Goal: Task Accomplishment & Management: Use online tool/utility

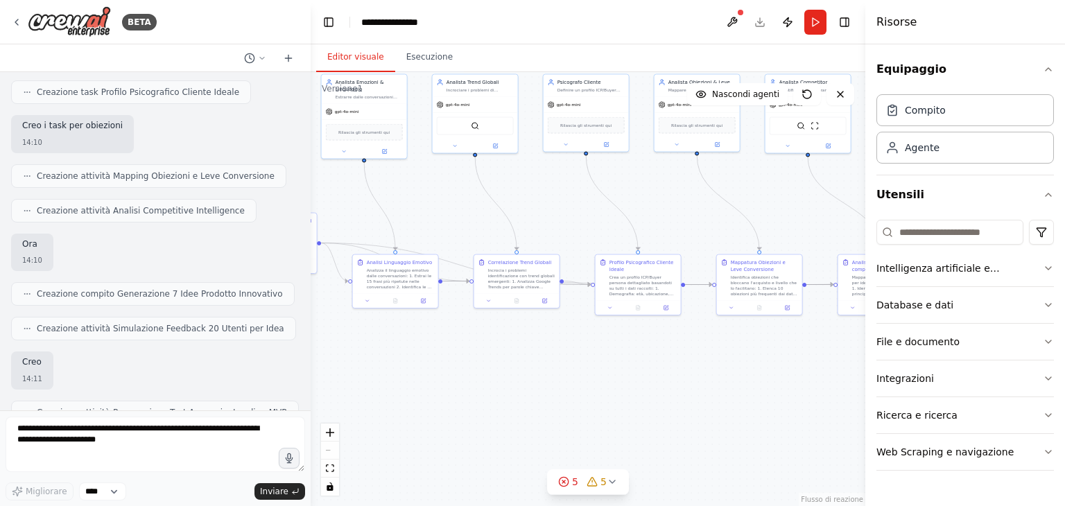
drag, startPoint x: 669, startPoint y: 382, endPoint x: 379, endPoint y: 363, distance: 291.2
click at [379, 363] on div ".deletable-edge-delete-btn { width: 20px; height: 20px; border: 0px solid #ffff…" at bounding box center [588, 289] width 555 height 434
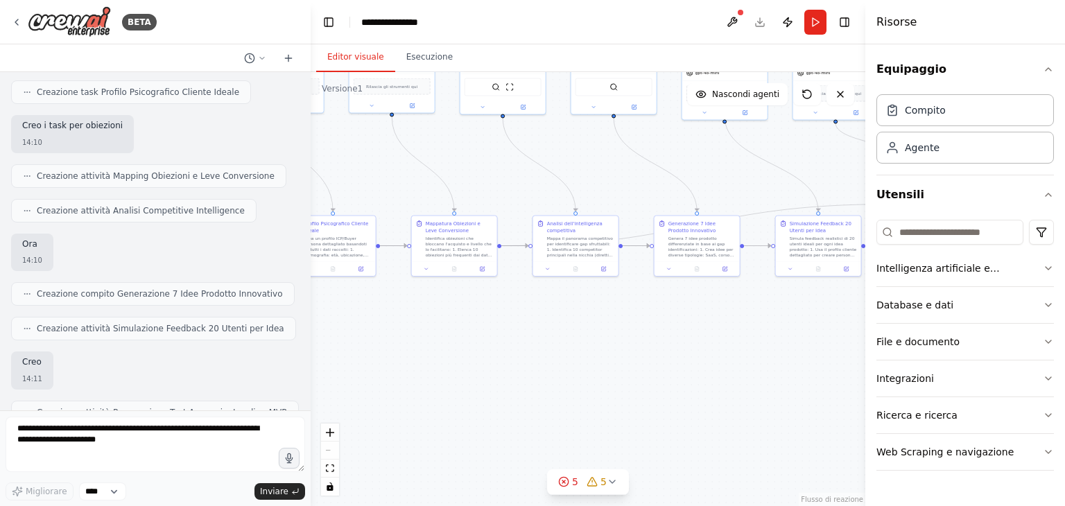
drag, startPoint x: 580, startPoint y: 381, endPoint x: 244, endPoint y: 356, distance: 336.6
click at [244, 356] on div "BETA Titolo progetto: Ricerca Prodotto Digitale Vincente – Strategia 3.0 Istruz…" at bounding box center [532, 253] width 1065 height 506
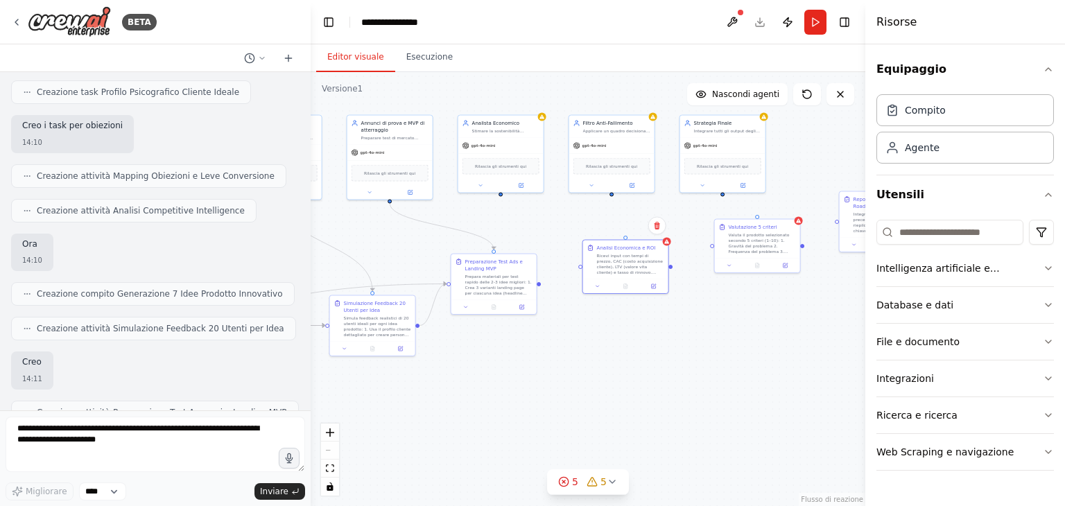
drag, startPoint x: 759, startPoint y: 354, endPoint x: 343, endPoint y: 420, distance: 420.5
click at [343, 420] on div ".deletable-edge-delete-btn { width: 20px; height: 20px; border: 0px solid #ffff…" at bounding box center [588, 289] width 555 height 434
drag, startPoint x: 501, startPoint y: 192, endPoint x: 624, endPoint y: 239, distance: 132.2
drag, startPoint x: 540, startPoint y: 284, endPoint x: 580, endPoint y: 270, distance: 41.9
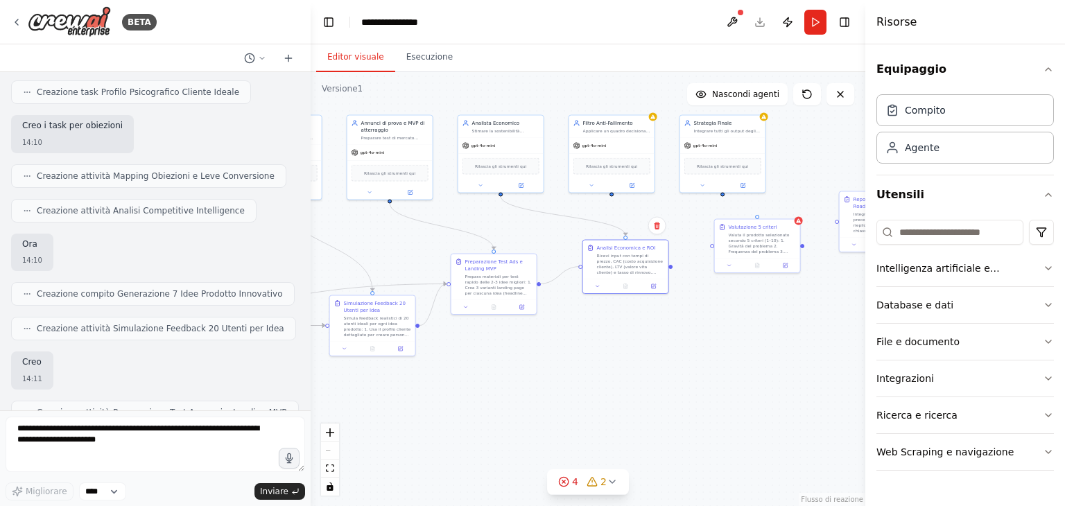
click at [580, 270] on div ".deletable-edge-delete-btn { width: 20px; height: 20px; border: 0px solid #ffff…" at bounding box center [588, 289] width 555 height 434
drag, startPoint x: 612, startPoint y: 193, endPoint x: 759, endPoint y: 220, distance: 149.5
drag, startPoint x: 671, startPoint y: 266, endPoint x: 710, endPoint y: 248, distance: 43.5
click at [710, 248] on div ".deletable-edge-delete-btn { width: 20px; height: 20px; border: 0px solid #ffff…" at bounding box center [588, 289] width 555 height 434
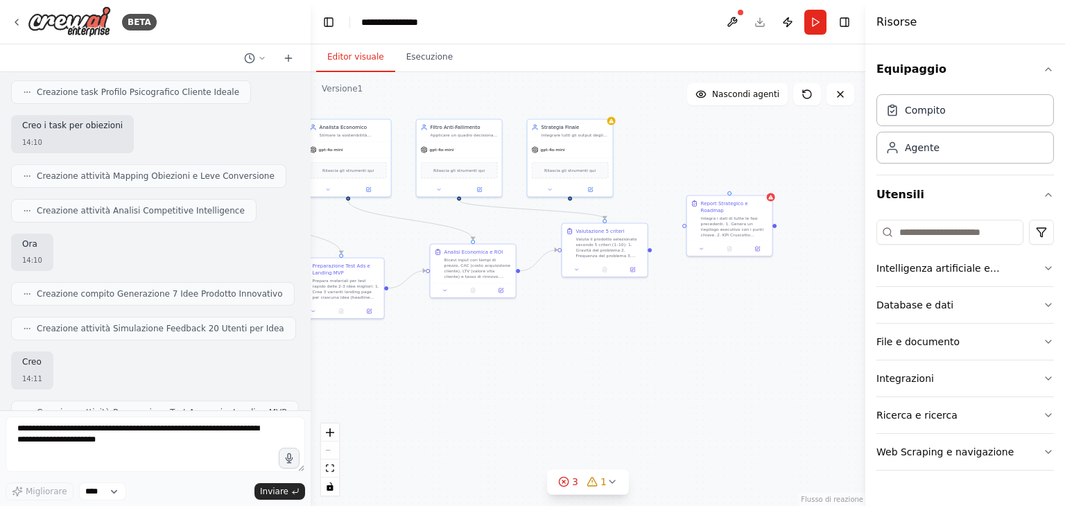
drag, startPoint x: 682, startPoint y: 318, endPoint x: 591, endPoint y: 322, distance: 91.0
click at [591, 322] on div ".deletable-edge-delete-btn { width: 20px; height: 20px; border: 0px solid #ffff…" at bounding box center [588, 289] width 555 height 434
click at [554, 198] on div ".deletable-edge-delete-btn { width: 20px; height: 20px; border: 0px solid #ffff…" at bounding box center [588, 289] width 555 height 434
drag, startPoint x: 552, startPoint y: 198, endPoint x: 710, endPoint y: 192, distance: 158.2
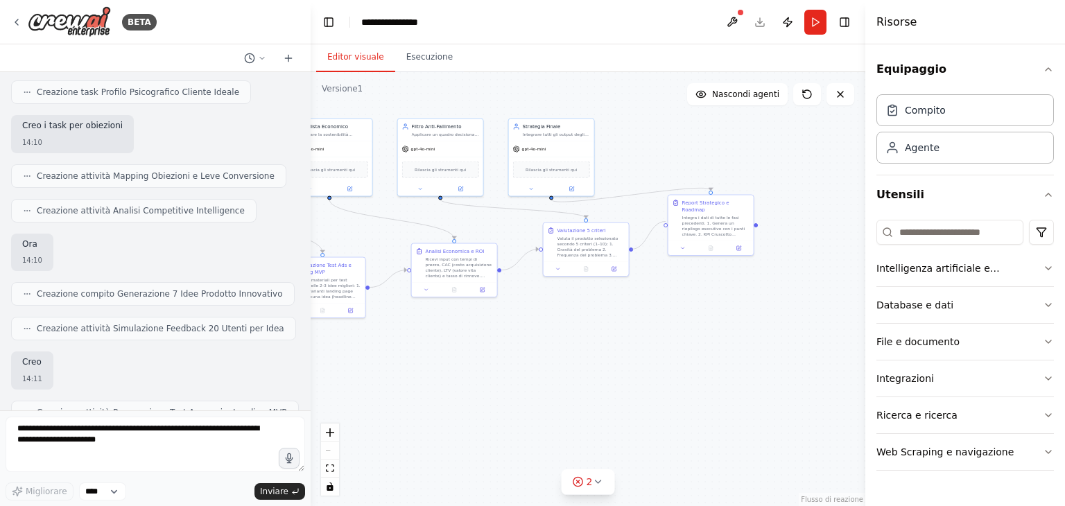
drag, startPoint x: 631, startPoint y: 248, endPoint x: 663, endPoint y: 225, distance: 38.9
click at [663, 225] on div ".deletable-edge-delete-btn { width: 20px; height: 20px; border: 0px solid #ffff…" at bounding box center [588, 289] width 555 height 434
click at [329, 469] on icon "vista adatta" at bounding box center [330, 469] width 8 height 8
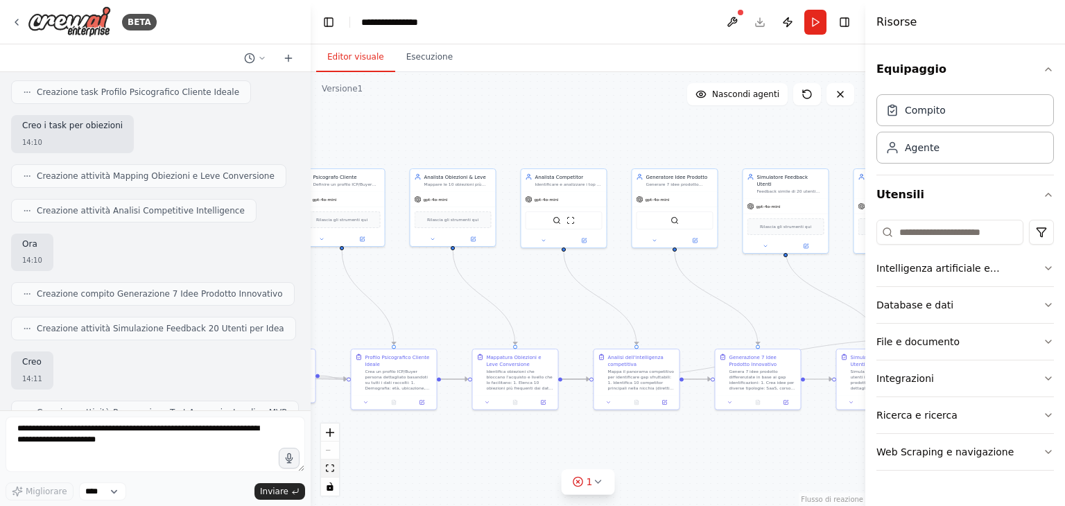
click at [329, 469] on icon "vista adatta" at bounding box center [330, 469] width 8 height 8
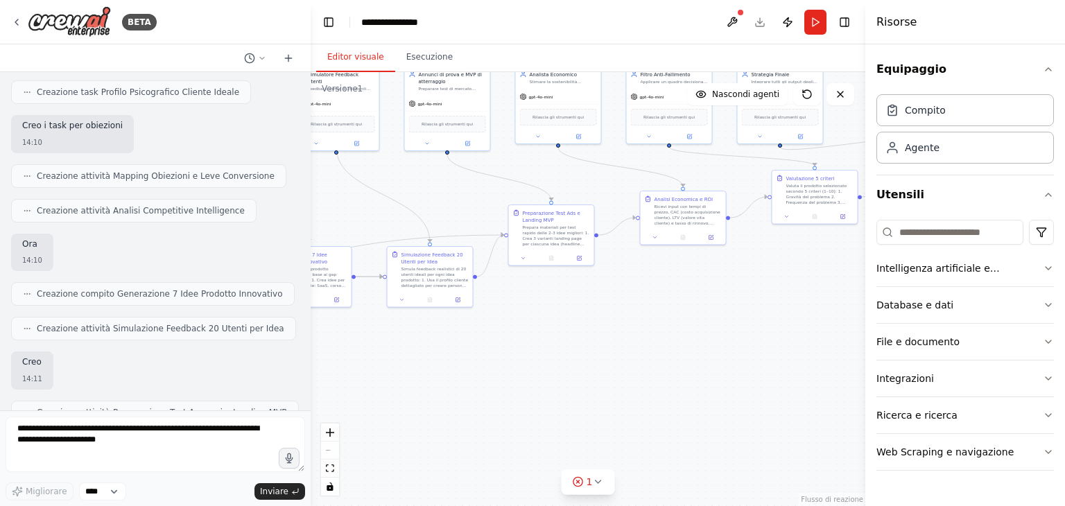
drag, startPoint x: 785, startPoint y: 454, endPoint x: 320, endPoint y: 358, distance: 475.2
click at [320, 358] on div ".deletable-edge-delete-btn { width: 20px; height: 20px; border: 0px solid #ffff…" at bounding box center [588, 289] width 555 height 434
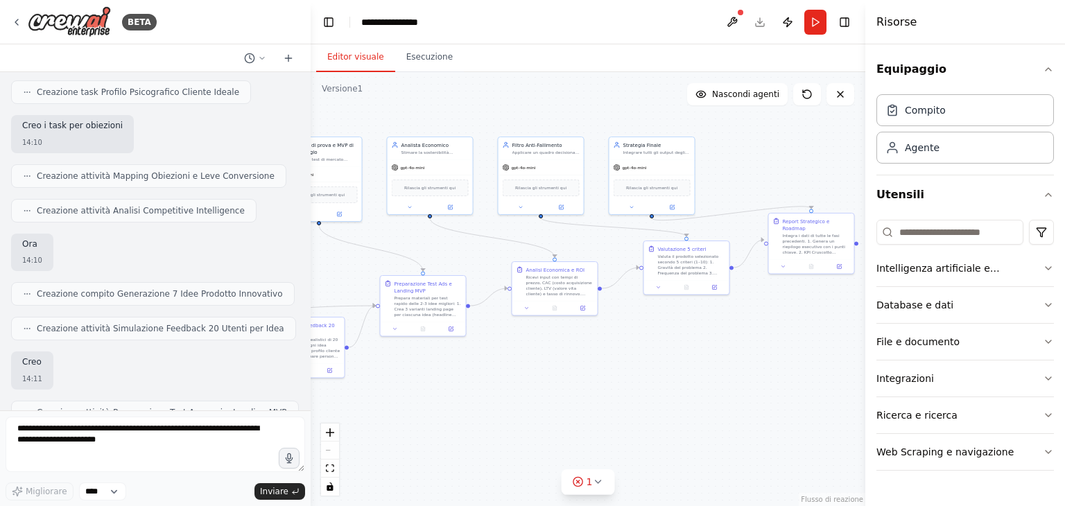
drag, startPoint x: 817, startPoint y: 351, endPoint x: 707, endPoint y: 415, distance: 127.2
click at [706, 415] on div ".deletable-edge-delete-btn { width: 20px; height: 20px; border: 0px solid #ffff…" at bounding box center [588, 289] width 555 height 434
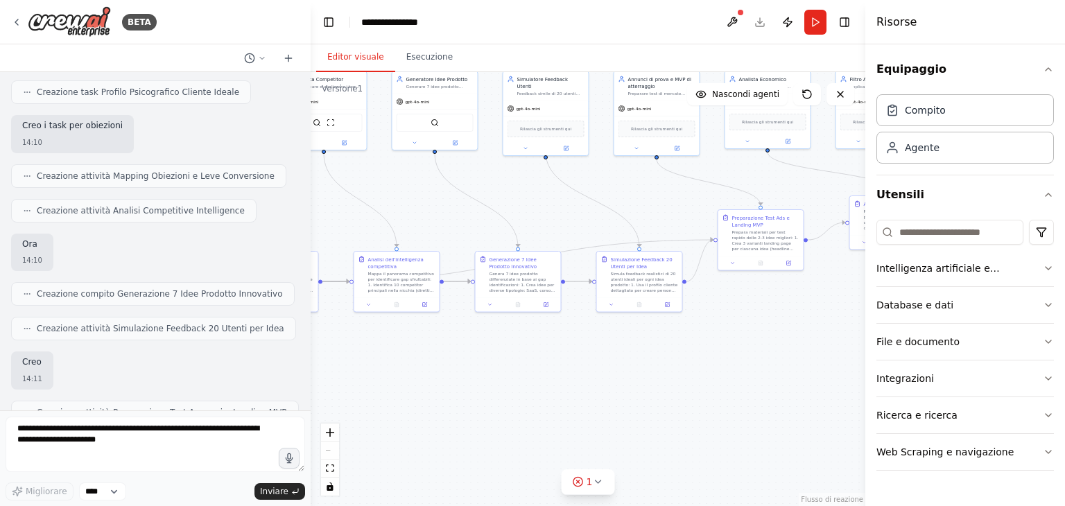
drag, startPoint x: 470, startPoint y: 399, endPoint x: 806, endPoint y: 334, distance: 342.8
click at [806, 334] on div ".deletable-edge-delete-btn { width: 20px; height: 20px; border: 0px solid #ffff…" at bounding box center [588, 289] width 555 height 434
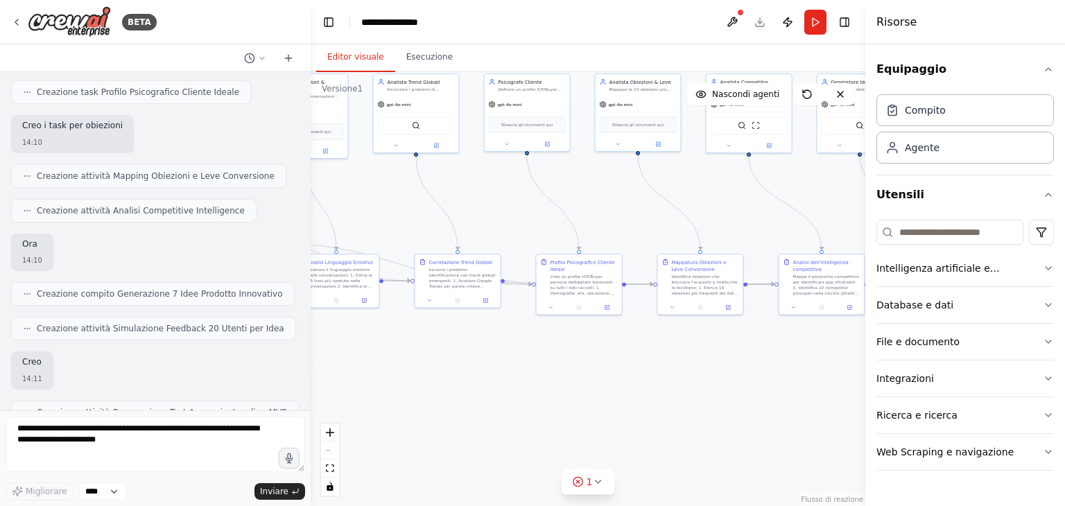
drag, startPoint x: 406, startPoint y: 361, endPoint x: 832, endPoint y: 364, distance: 425.2
click at [832, 364] on div ".deletable-edge-delete-btn { width: 20px; height: 20px; border: 0px solid #ffff…" at bounding box center [588, 289] width 555 height 434
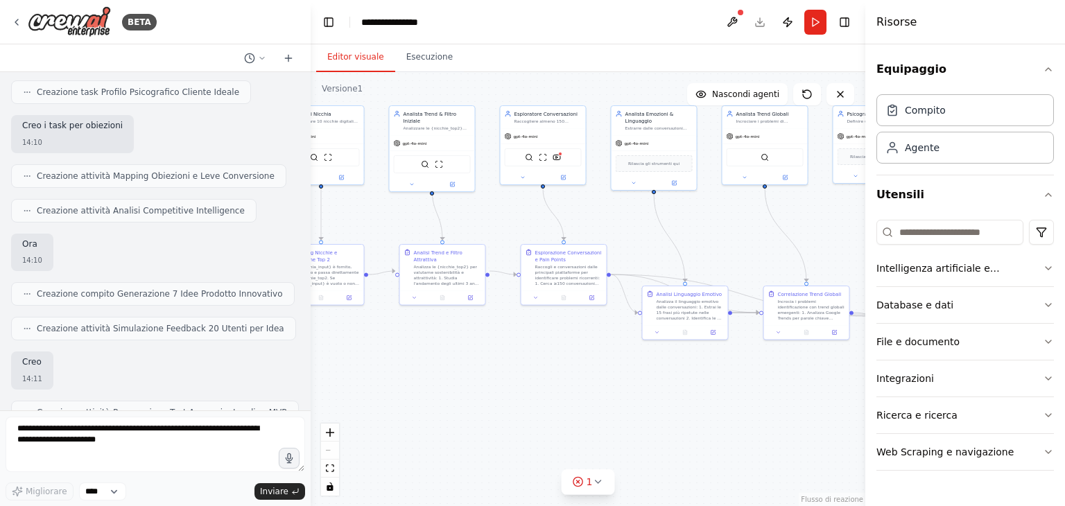
drag, startPoint x: 403, startPoint y: 331, endPoint x: 754, endPoint y: 363, distance: 352.4
click at [754, 363] on div ".deletable-edge-delete-btn { width: 20px; height: 20px; border: 0px solid #ffff…" at bounding box center [588, 289] width 555 height 434
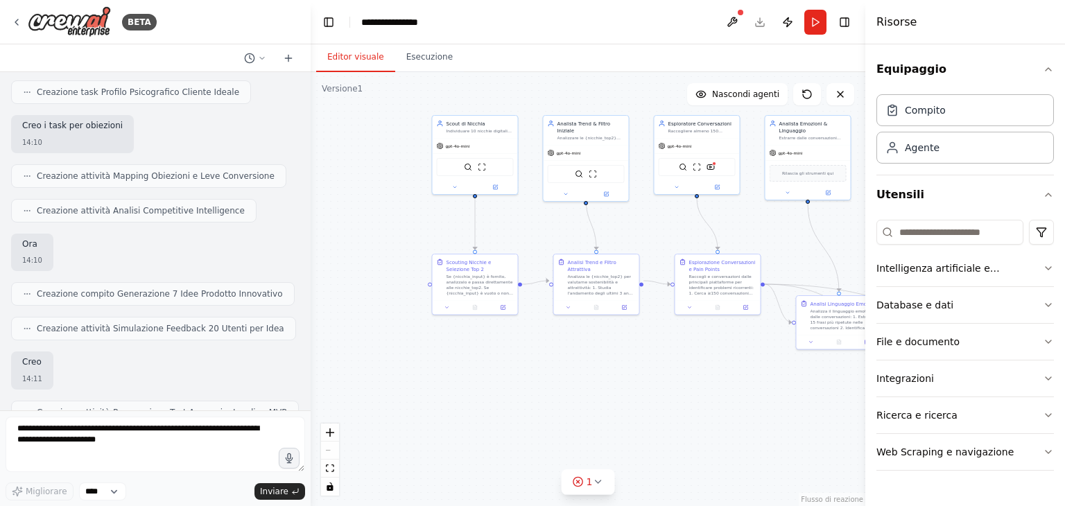
drag, startPoint x: 463, startPoint y: 336, endPoint x: 615, endPoint y: 346, distance: 152.2
click at [615, 346] on div ".deletable-edge-delete-btn { width: 20px; height: 20px; border: 0px solid #ffff…" at bounding box center [588, 289] width 555 height 434
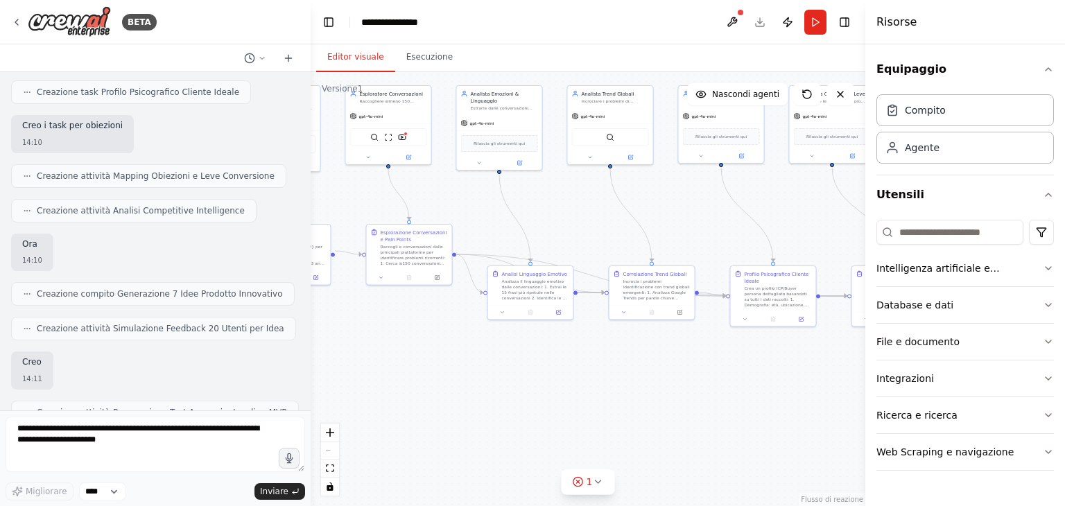
drag, startPoint x: 755, startPoint y: 393, endPoint x: 446, endPoint y: 363, distance: 310.1
click at [446, 363] on div ".deletable-edge-delete-btn { width: 20px; height: 20px; border: 0px solid #ffff…" at bounding box center [588, 289] width 555 height 434
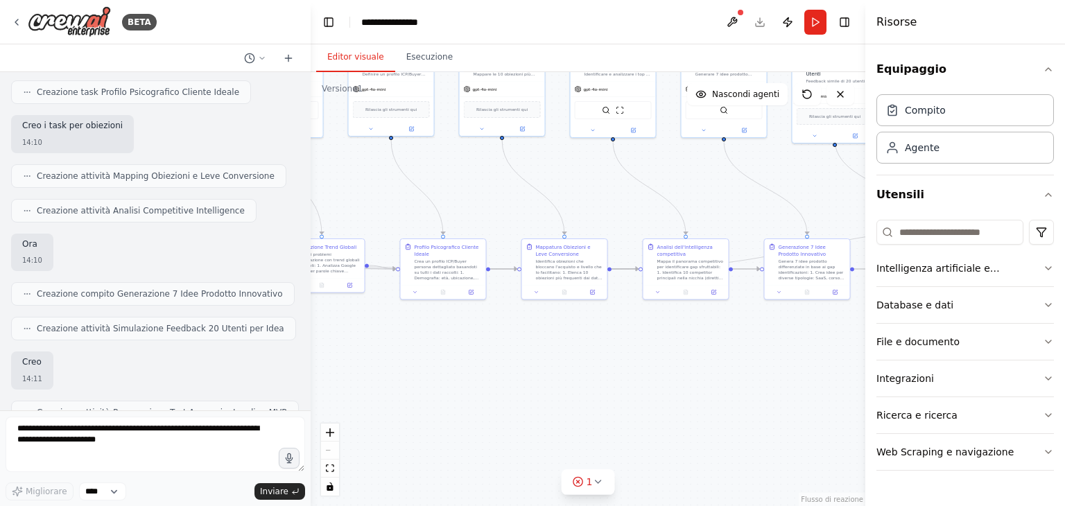
drag, startPoint x: 743, startPoint y: 388, endPoint x: 411, endPoint y: 361, distance: 334.0
click at [411, 361] on div ".deletable-edge-delete-btn { width: 20px; height: 20px; border: 0px solid #ffff…" at bounding box center [588, 289] width 555 height 434
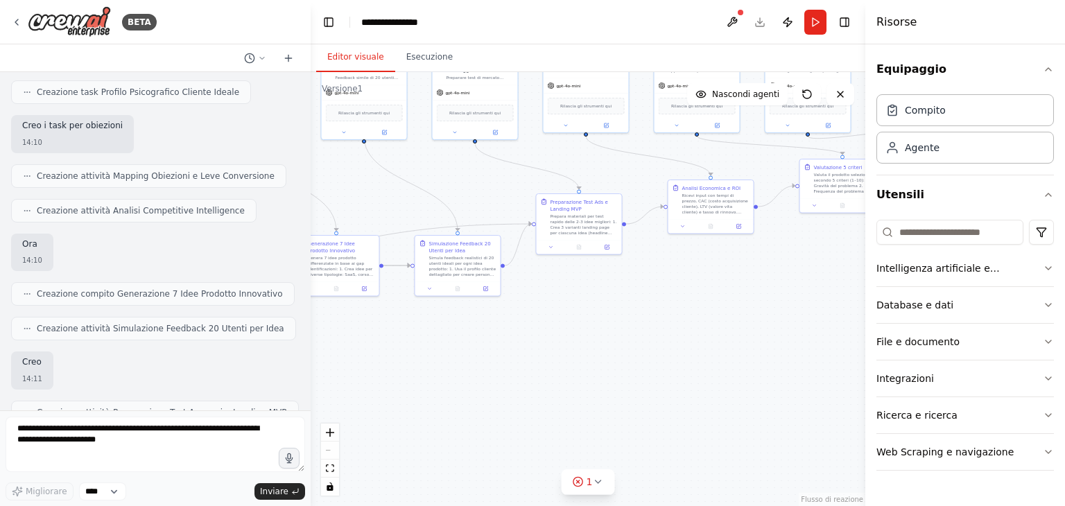
drag, startPoint x: 768, startPoint y: 336, endPoint x: 325, endPoint y: 340, distance: 443.2
click at [325, 340] on div ".deletable-edge-delete-btn { width: 20px; height: 20px; border: 0px solid #ffff…" at bounding box center [588, 289] width 555 height 434
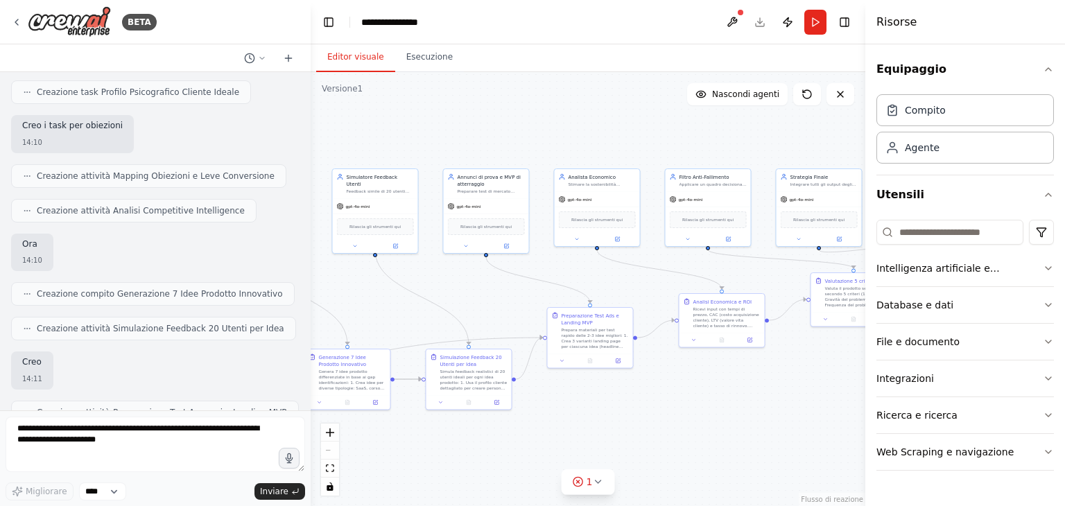
drag, startPoint x: 746, startPoint y: 279, endPoint x: 756, endPoint y: 392, distance: 112.8
click at [756, 392] on div ".deletable-edge-delete-btn { width: 20px; height: 20px; border: 0px solid #ffff…" at bounding box center [588, 289] width 555 height 434
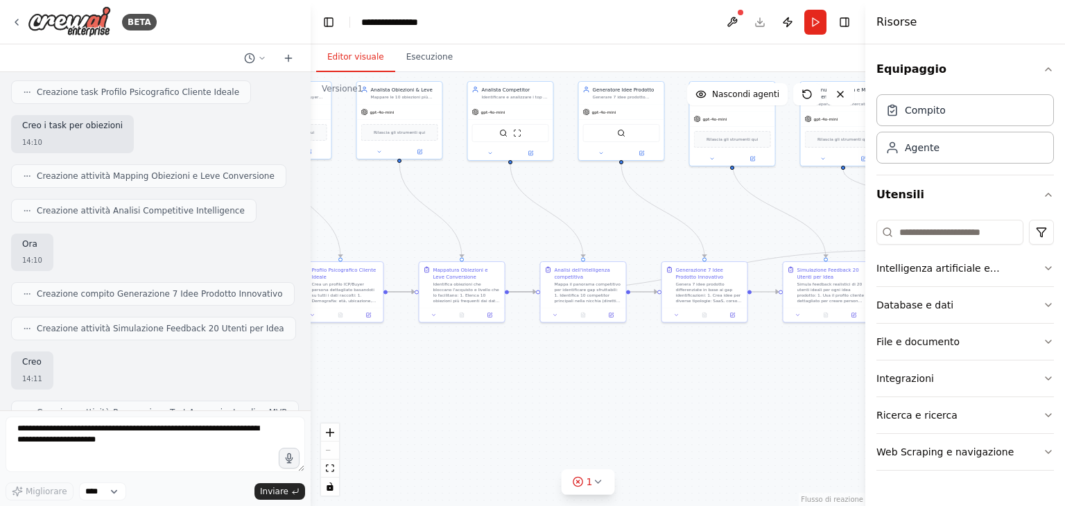
drag, startPoint x: 390, startPoint y: 271, endPoint x: 747, endPoint y: 184, distance: 367.7
click at [747, 184] on div ".deletable-edge-delete-btn { width: 20px; height: 20px; border: 0px solid #ffff…" at bounding box center [588, 289] width 555 height 434
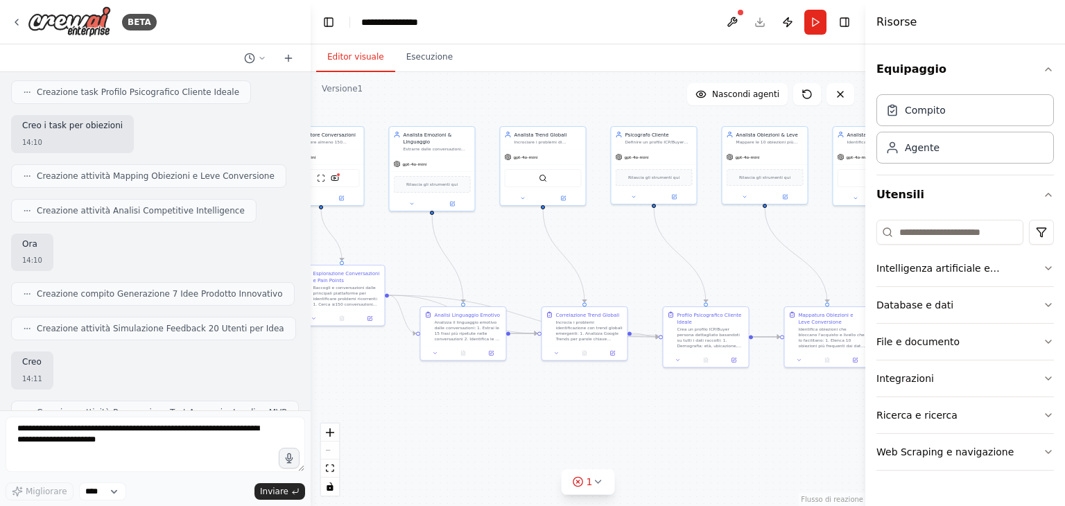
drag, startPoint x: 411, startPoint y: 379, endPoint x: 777, endPoint y: 424, distance: 368.3
click at [777, 424] on div ".deletable-edge-delete-btn { width: 20px; height: 20px; border: 0px solid #ffff…" at bounding box center [588, 289] width 555 height 434
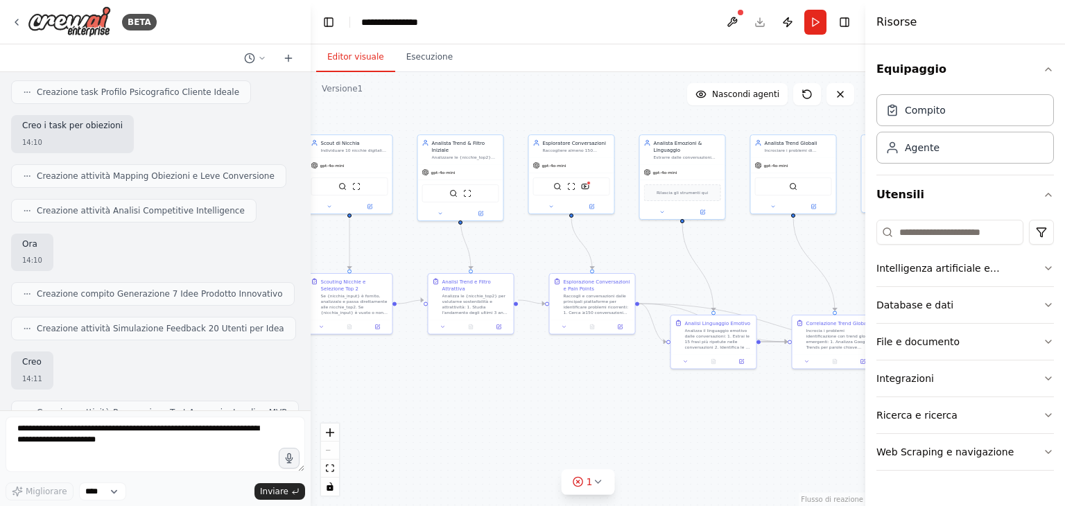
drag, startPoint x: 394, startPoint y: 419, endPoint x: 644, endPoint y: 427, distance: 250.5
click at [644, 427] on div ".deletable-edge-delete-btn { width: 20px; height: 20px; border: 0px solid #ffff…" at bounding box center [588, 289] width 555 height 434
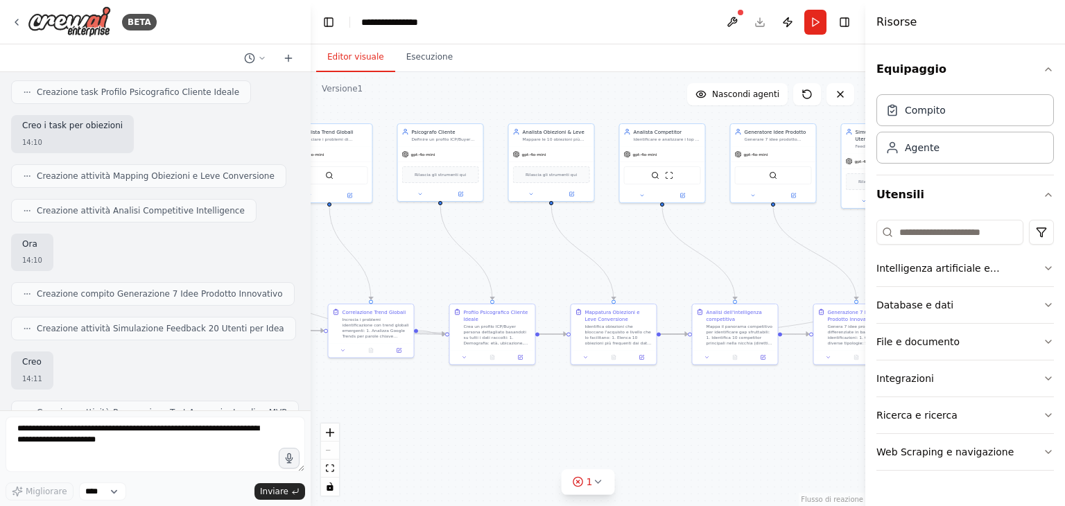
drag, startPoint x: 827, startPoint y: 425, endPoint x: 363, endPoint y: 414, distance: 464.1
click at [363, 414] on div ".deletable-edge-delete-btn { width: 20px; height: 20px; border: 0px solid #ffff…" at bounding box center [588, 289] width 555 height 434
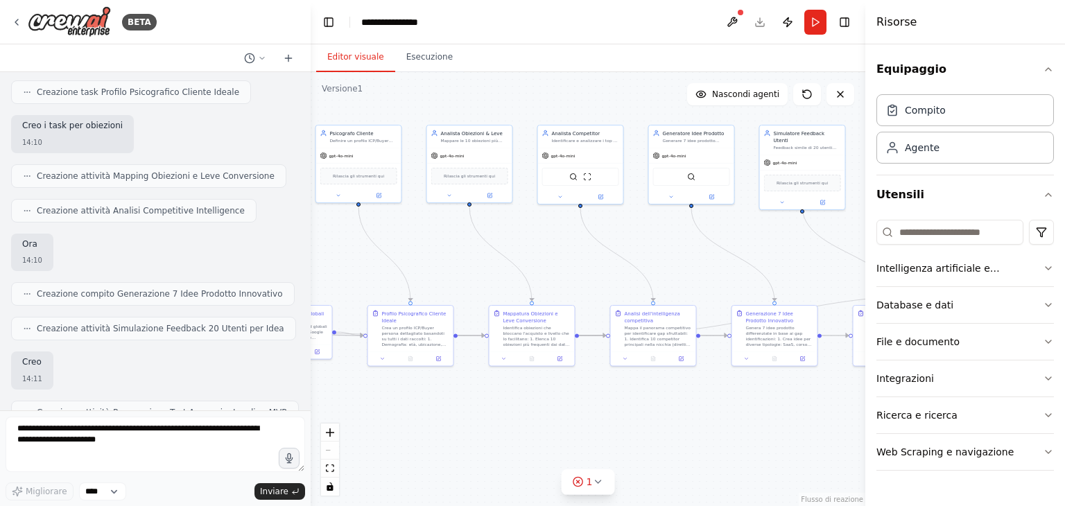
drag, startPoint x: 791, startPoint y: 410, endPoint x: 709, endPoint y: 411, distance: 81.8
click at [709, 411] on div ".deletable-edge-delete-btn { width: 20px; height: 20px; border: 0px solid #ffff…" at bounding box center [588, 289] width 555 height 434
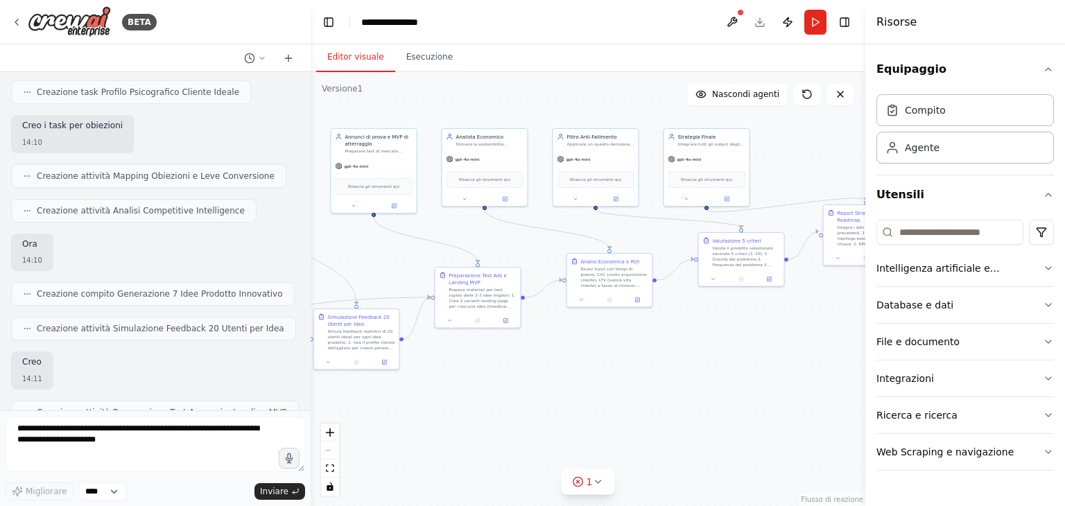
drag, startPoint x: 802, startPoint y: 400, endPoint x: 287, endPoint y: 403, distance: 515.3
click at [287, 403] on div "BETA Titolo progetto: Ricerca Prodotto Digitale Vincente – Strategia 3.0 Istruz…" at bounding box center [532, 253] width 1065 height 506
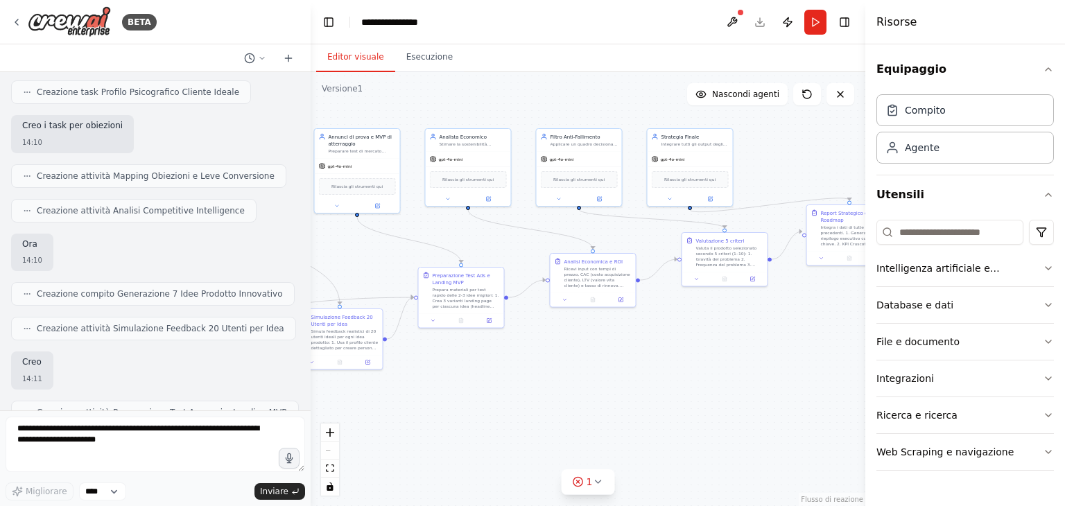
drag, startPoint x: 457, startPoint y: 407, endPoint x: 440, endPoint y: 407, distance: 16.6
click at [440, 407] on div ".deletable-edge-delete-btn { width: 20px; height: 20px; border: 0px solid #ffff…" at bounding box center [588, 289] width 555 height 434
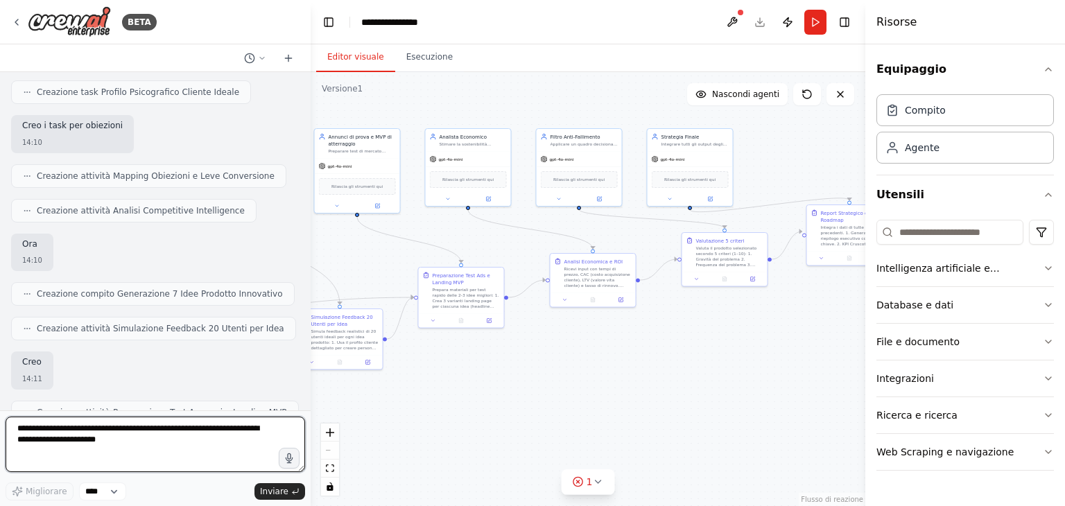
click at [58, 436] on textarea at bounding box center [156, 444] width 300 height 55
paste textarea "**********"
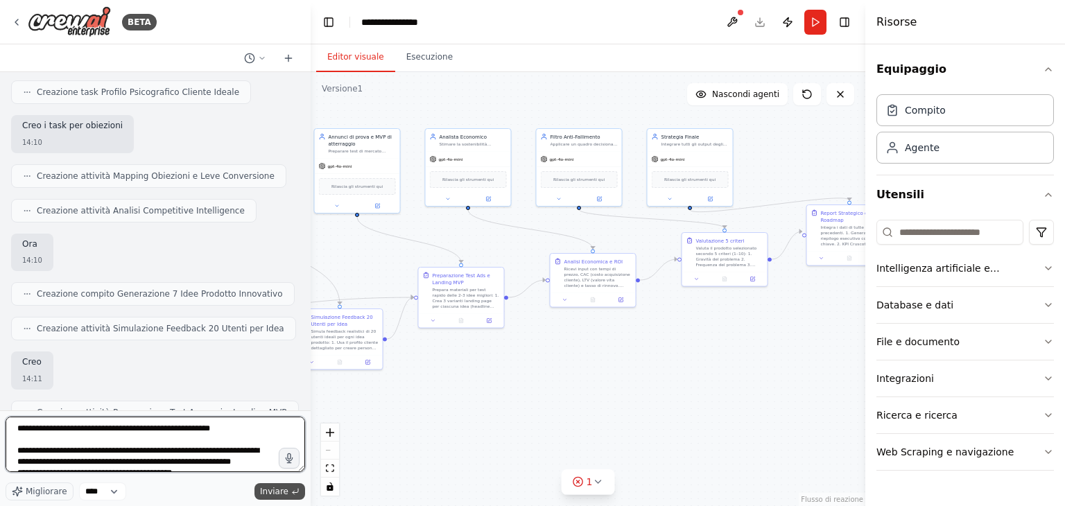
type textarea "**********"
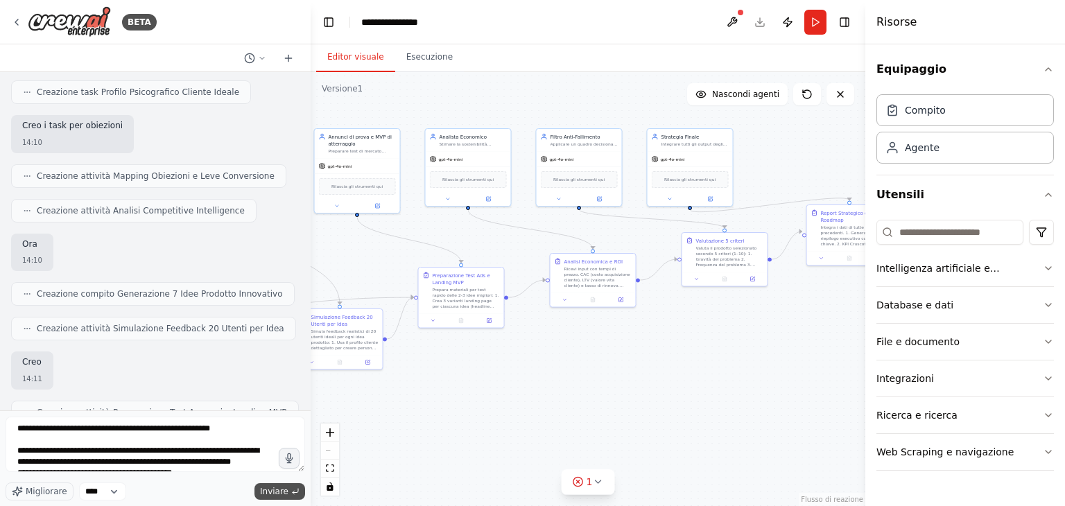
click at [266, 491] on font "Inviare" at bounding box center [274, 492] width 28 height 10
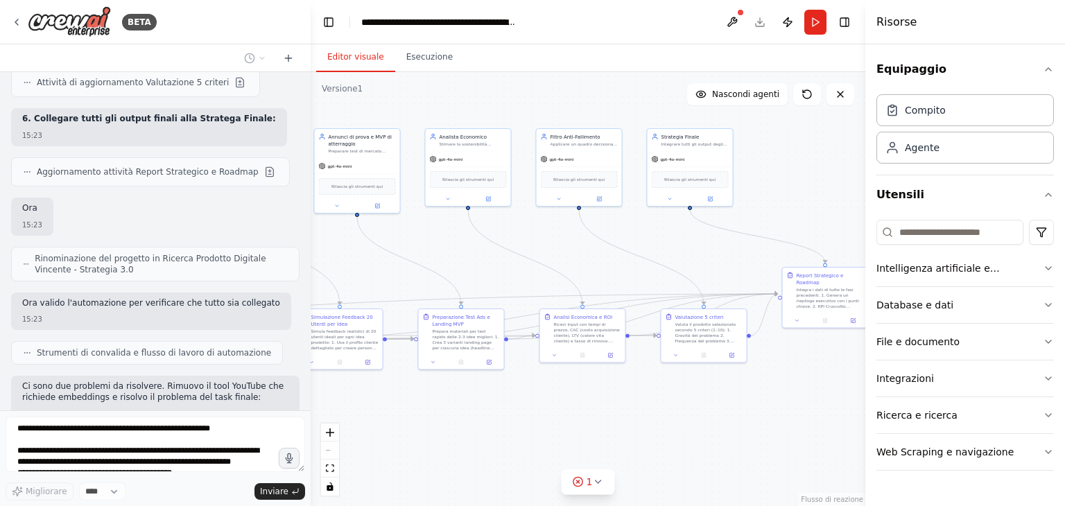
scroll to position [5204, 0]
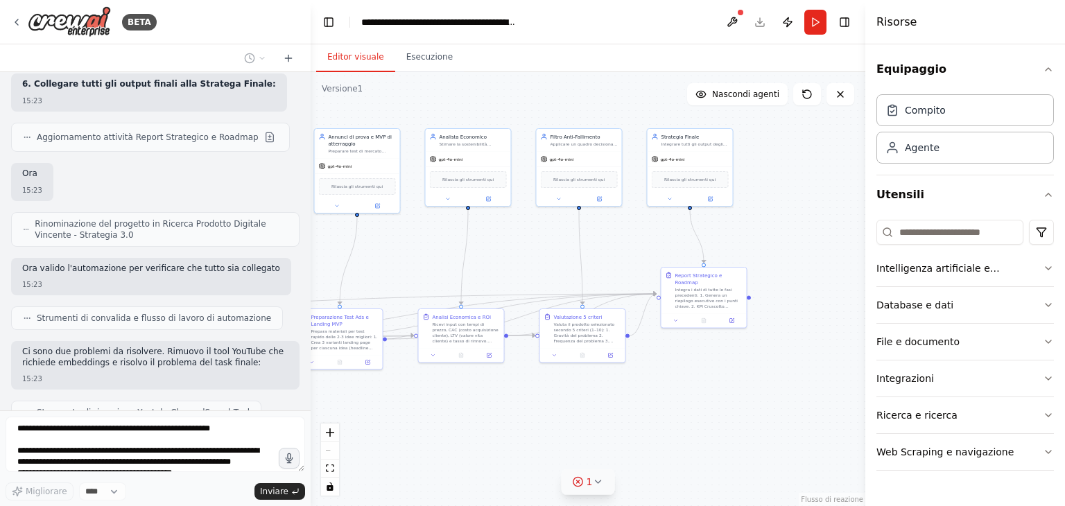
click at [599, 486] on icon at bounding box center [597, 481] width 11 height 11
click at [678, 420] on icon at bounding box center [683, 418] width 11 height 11
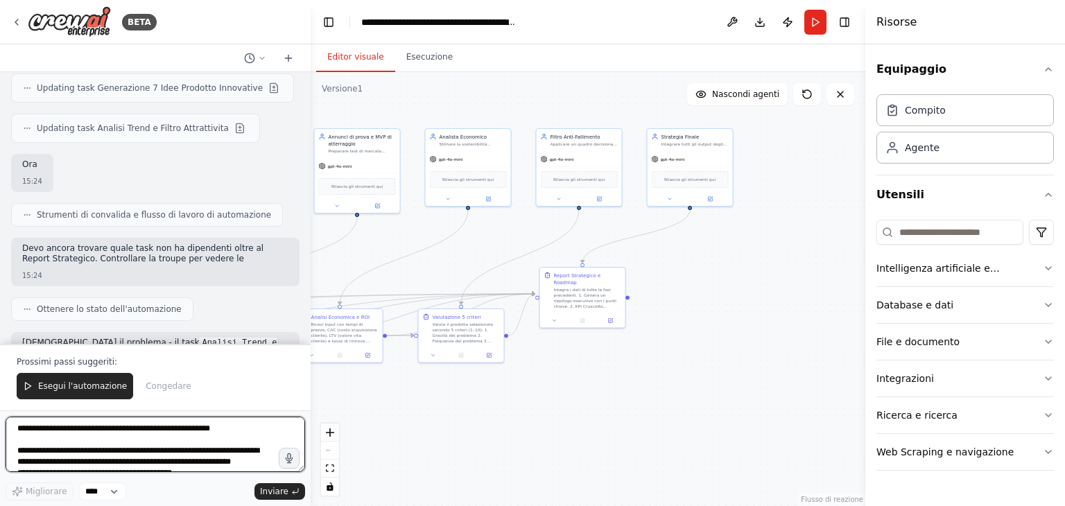
scroll to position [5909, 0]
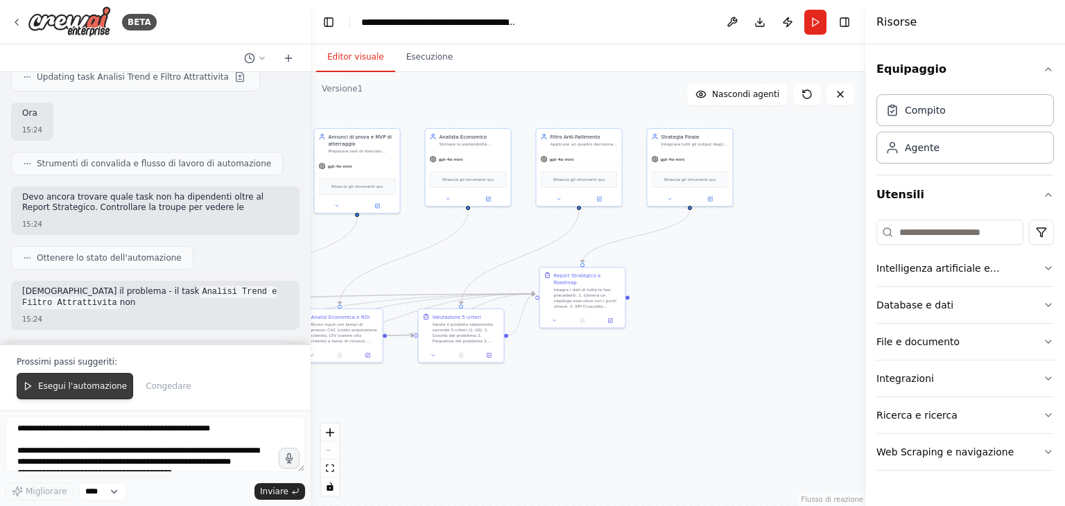
click at [80, 391] on font "Esegui l'automazione" at bounding box center [82, 386] width 89 height 10
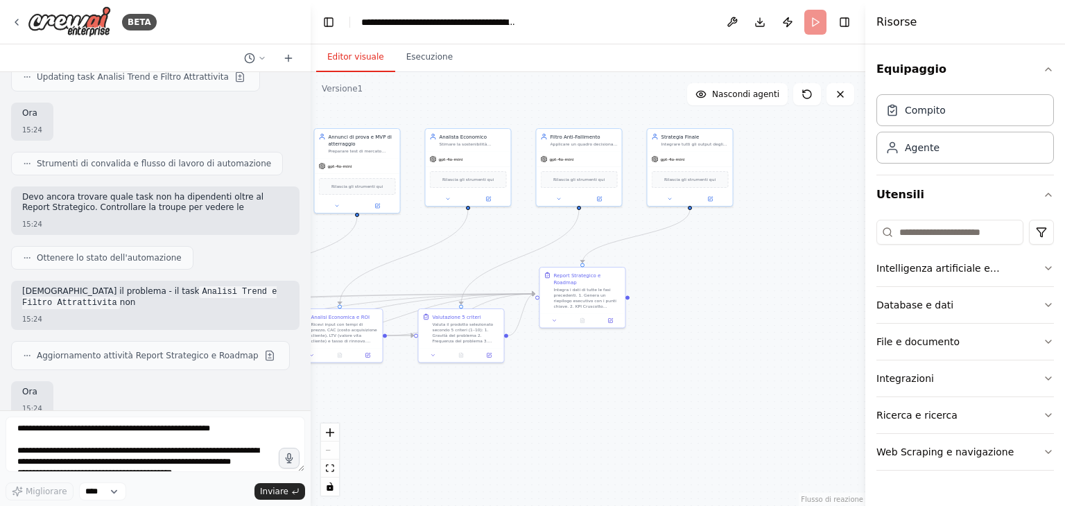
scroll to position [5843, 0]
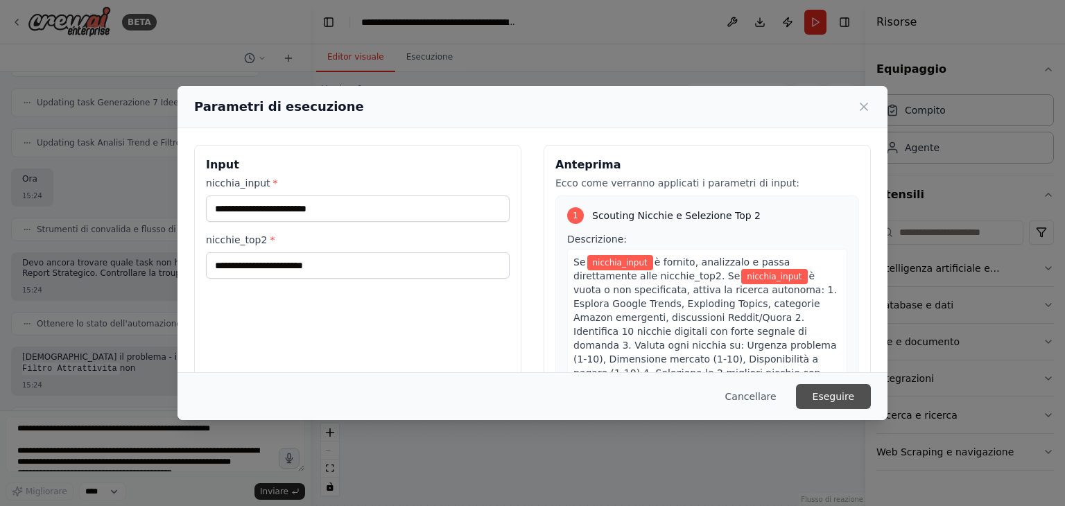
click at [843, 392] on font "Eseguire" at bounding box center [834, 396] width 42 height 11
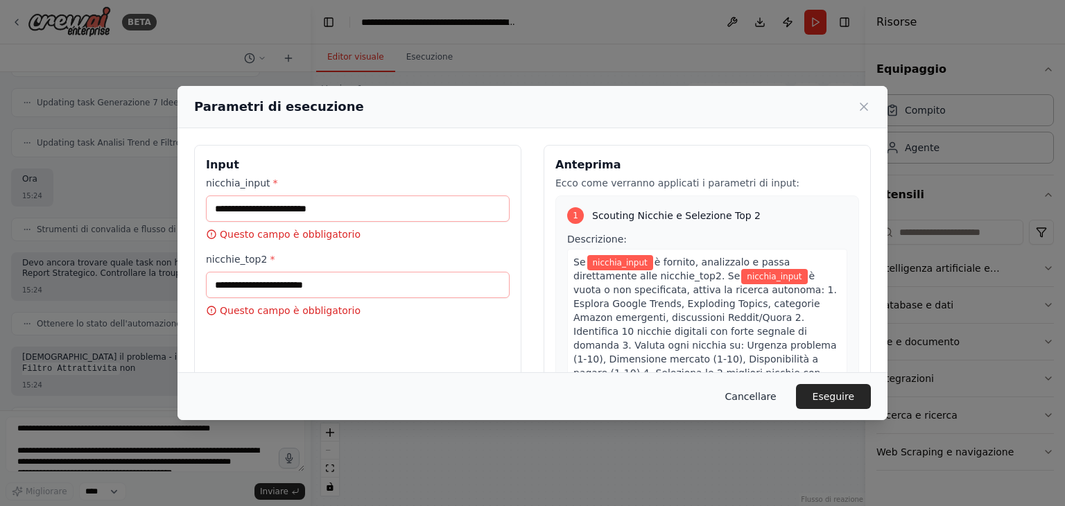
click at [769, 406] on button "Cancellare" at bounding box center [751, 396] width 74 height 25
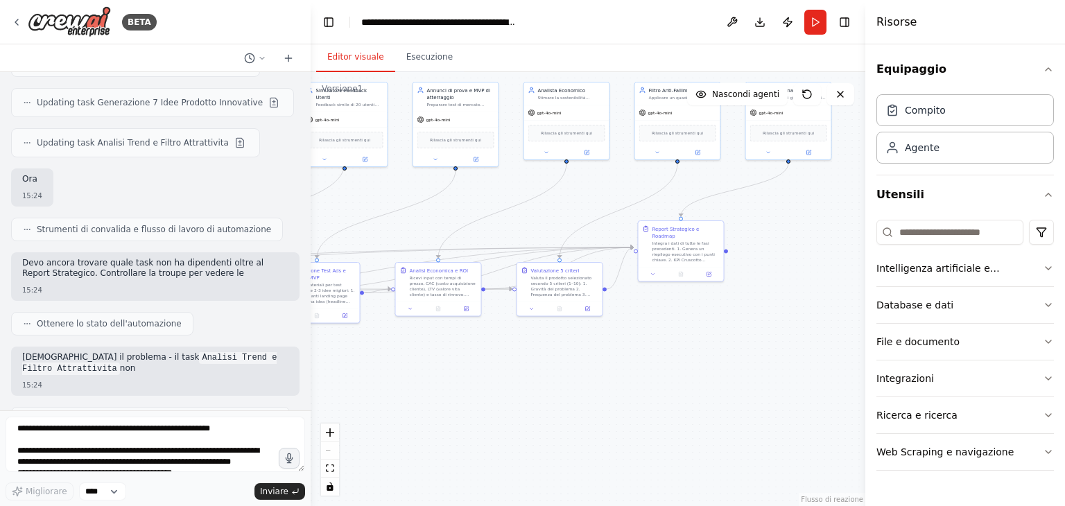
drag, startPoint x: 476, startPoint y: 257, endPoint x: 574, endPoint y: 211, distance: 108.9
click at [574, 211] on div ".deletable-edge-delete-btn { width: 20px; height: 20px; border: 0px solid #ffff…" at bounding box center [588, 289] width 555 height 434
click at [822, 15] on button "Run" at bounding box center [816, 22] width 22 height 25
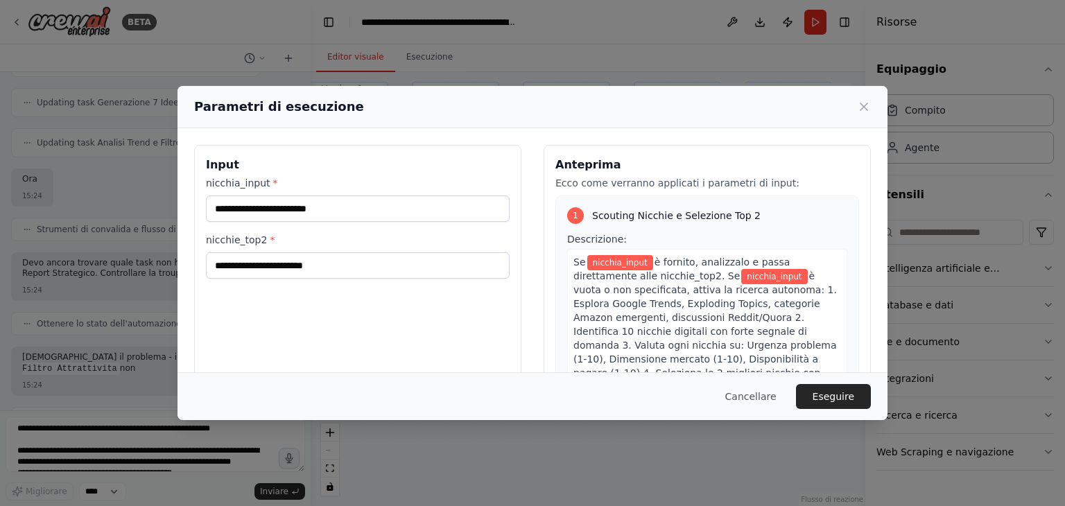
click at [623, 256] on span "nicchia_input" at bounding box center [620, 262] width 66 height 15
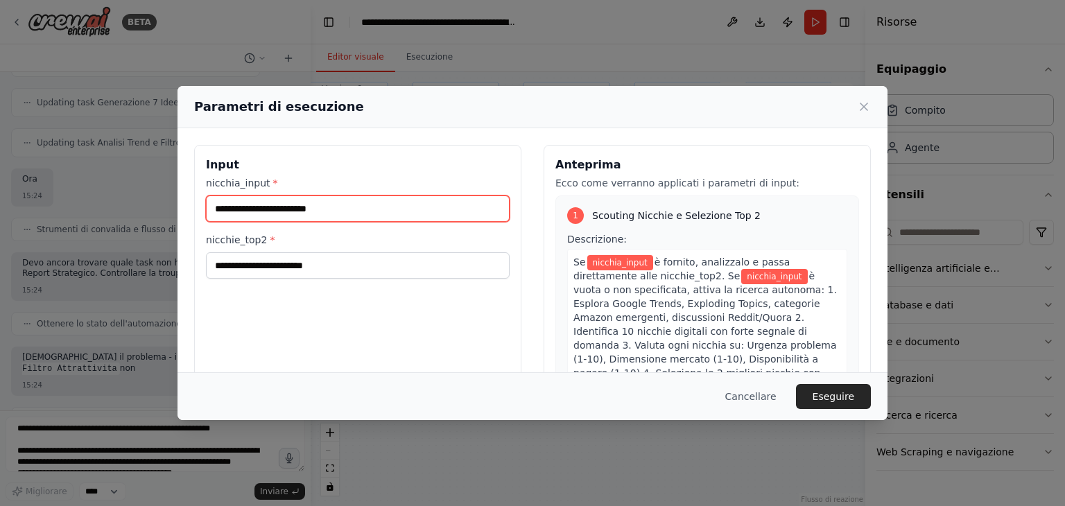
click at [286, 205] on input "nicchia_input *" at bounding box center [358, 209] width 304 height 26
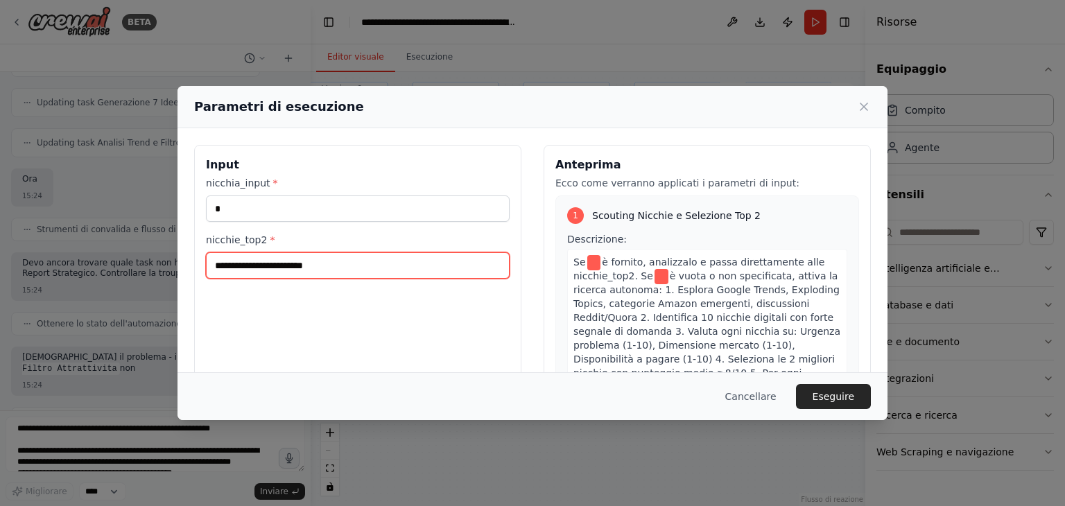
click at [289, 264] on input "nicchie_top2 *" at bounding box center [358, 265] width 304 height 26
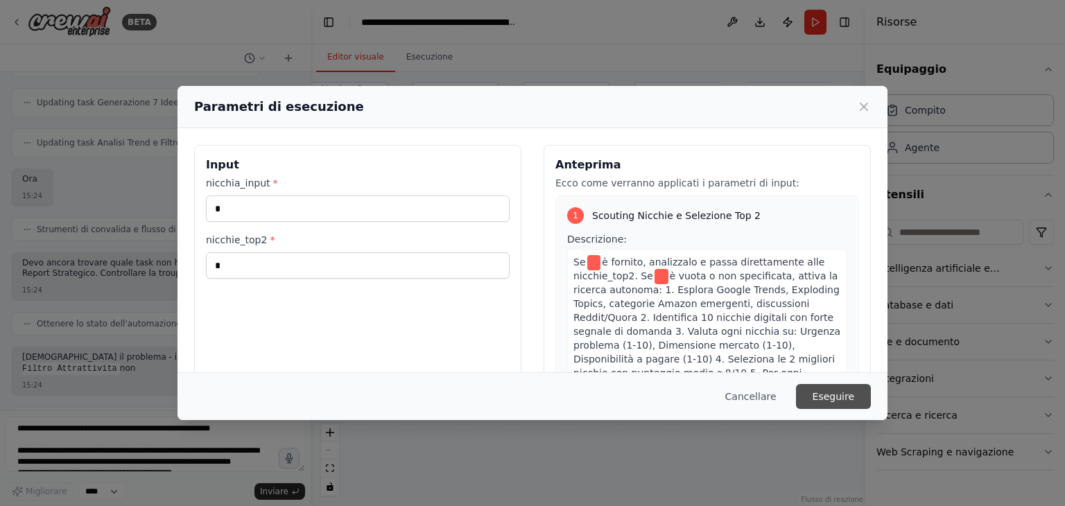
click at [848, 396] on font "Eseguire" at bounding box center [834, 396] width 42 height 11
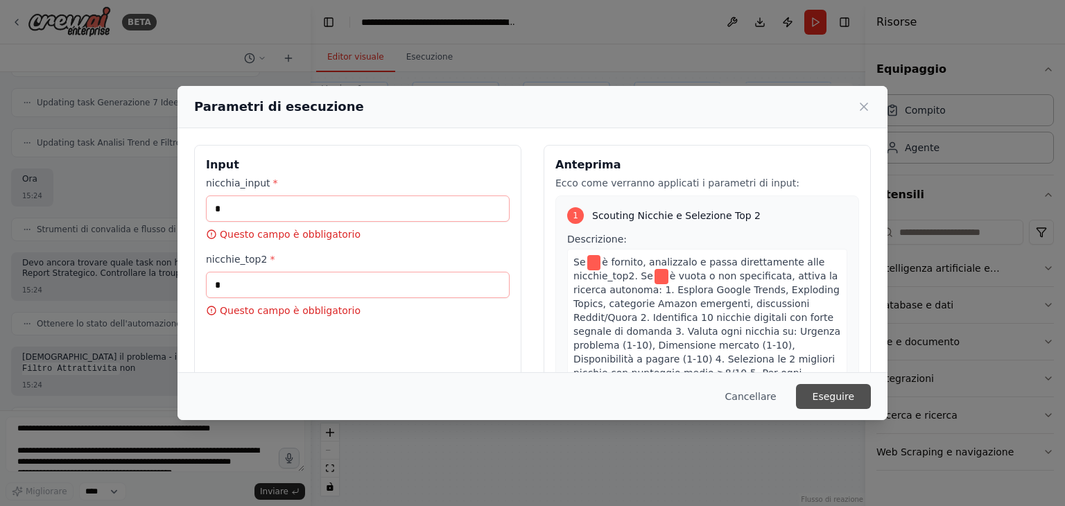
click at [848, 396] on font "Eseguire" at bounding box center [834, 396] width 42 height 11
click at [759, 402] on font "Cancellare" at bounding box center [750, 396] width 51 height 11
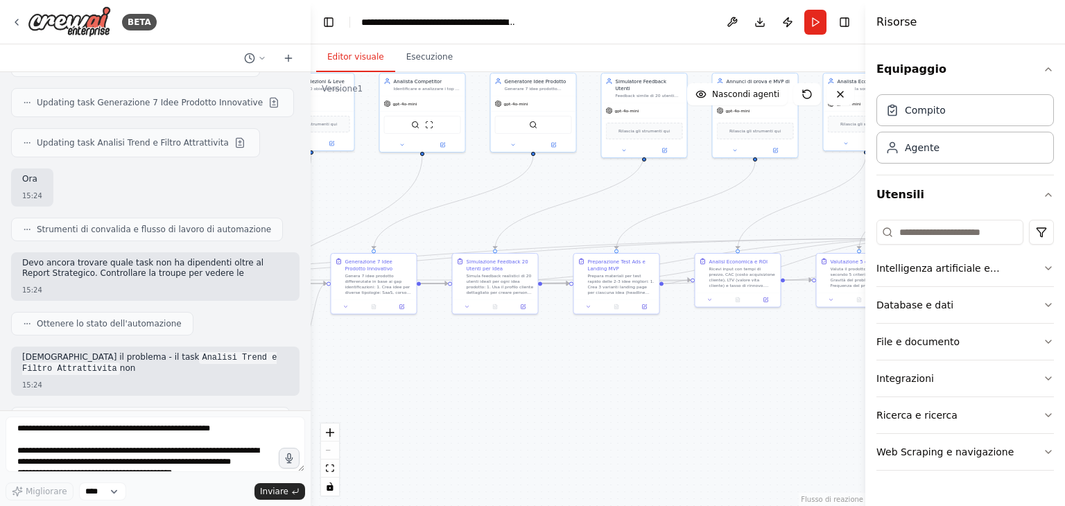
drag, startPoint x: 416, startPoint y: 232, endPoint x: 716, endPoint y: 223, distance: 299.7
click at [716, 223] on div ".deletable-edge-delete-btn { width: 20px; height: 20px; border: 0px solid #ffff…" at bounding box center [588, 289] width 555 height 434
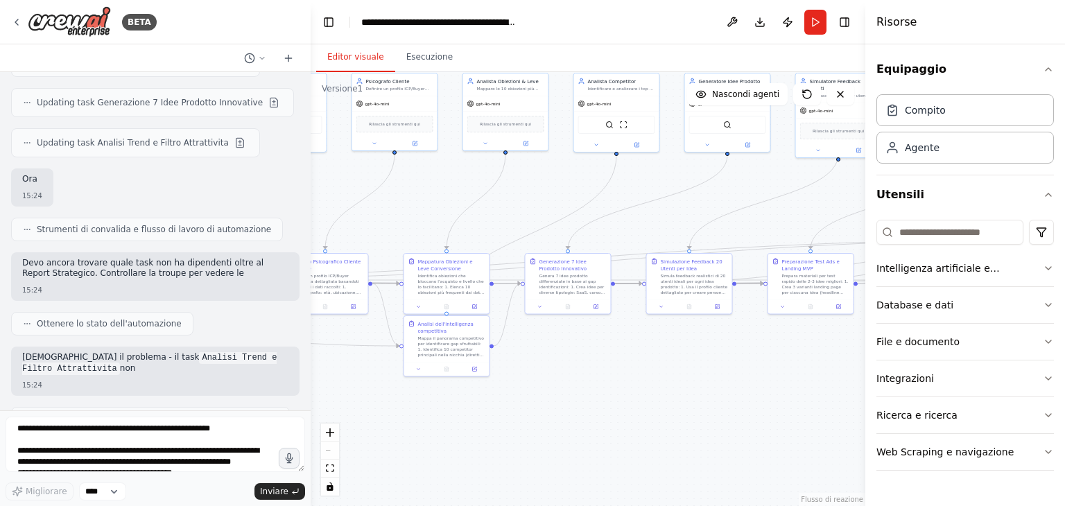
drag, startPoint x: 479, startPoint y: 221, endPoint x: 673, endPoint y: 221, distance: 194.2
click at [673, 221] on div ".deletable-edge-delete-btn { width: 20px; height: 20px; border: 0px solid #ffff…" at bounding box center [588, 289] width 555 height 434
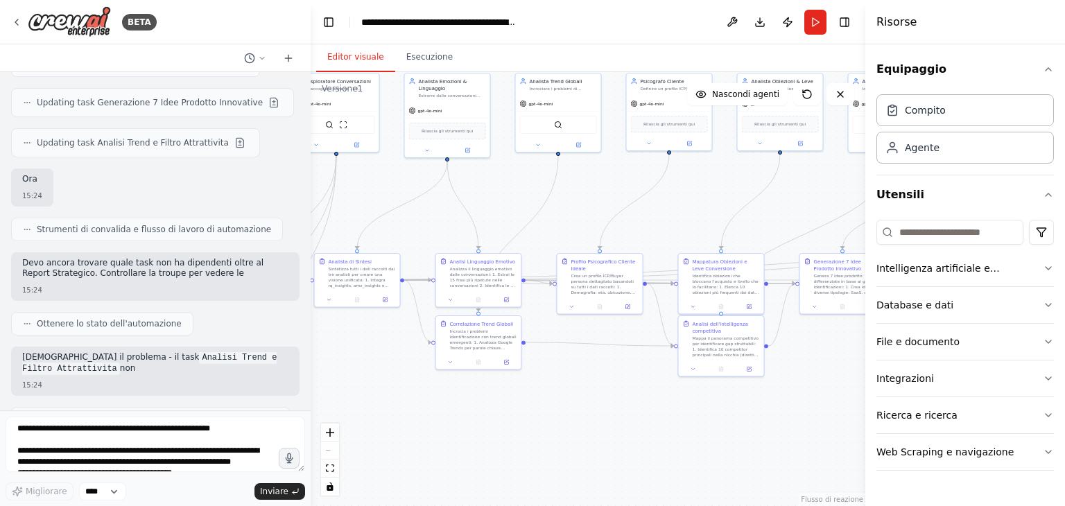
drag, startPoint x: 399, startPoint y: 217, endPoint x: 674, endPoint y: 217, distance: 274.6
click at [674, 217] on div ".deletable-edge-delete-btn { width: 20px; height: 20px; border: 0px solid #ffff…" at bounding box center [588, 289] width 555 height 434
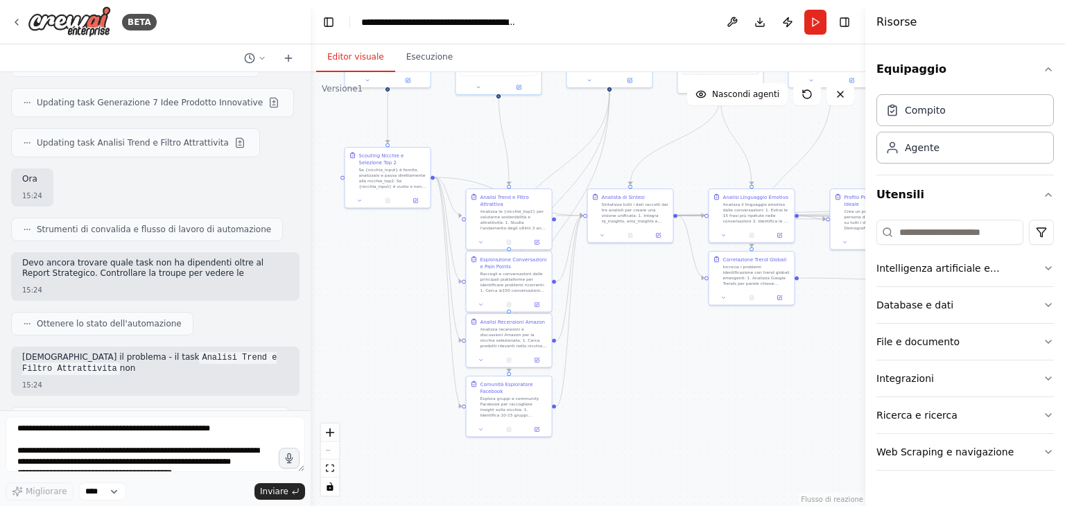
drag, startPoint x: 411, startPoint y: 212, endPoint x: 685, endPoint y: 148, distance: 280.8
click at [685, 148] on div ".deletable-edge-delete-btn { width: 20px; height: 20px; border: 0px solid #ffff…" at bounding box center [588, 289] width 555 height 434
click at [414, 203] on button at bounding box center [416, 200] width 24 height 8
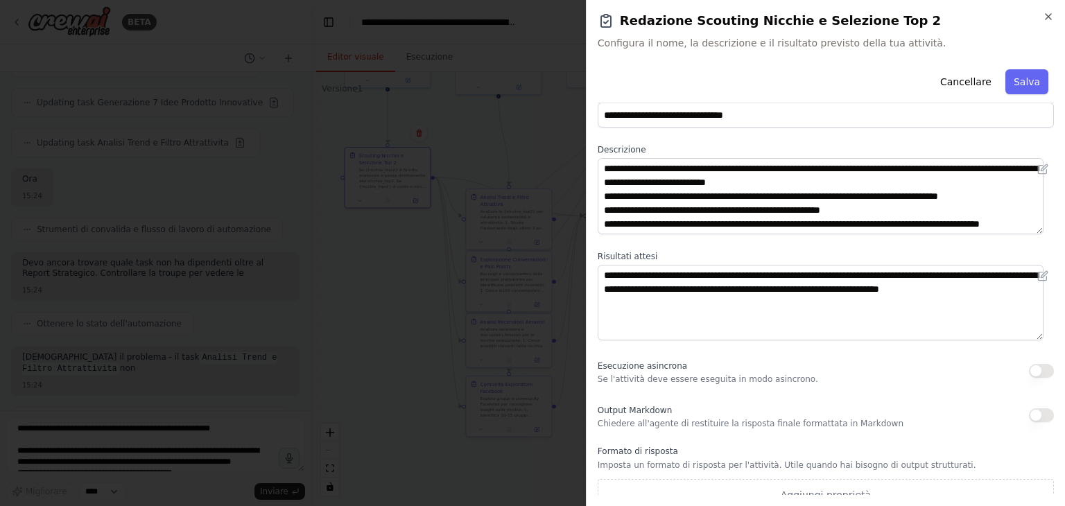
scroll to position [47, 0]
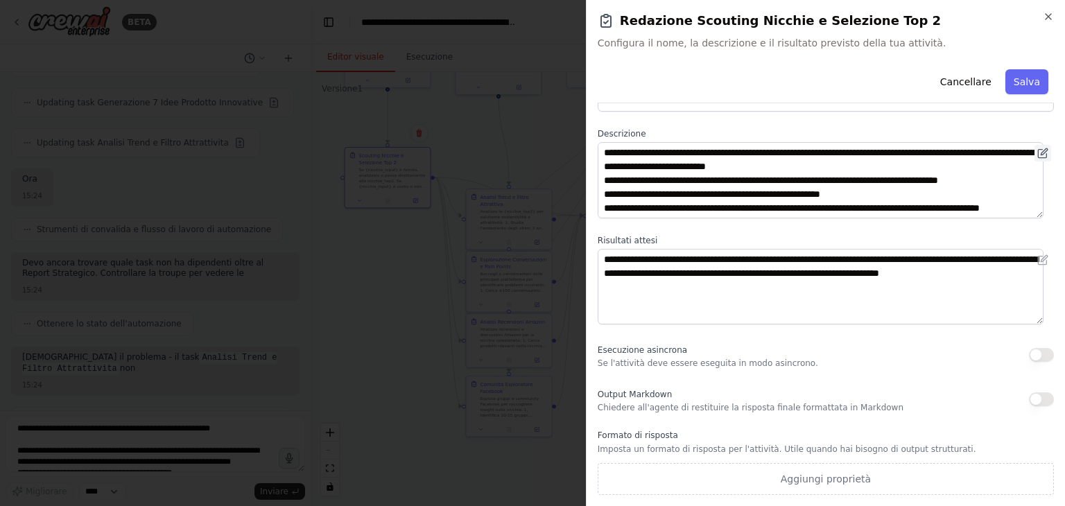
click at [1038, 151] on icon at bounding box center [1043, 153] width 11 height 11
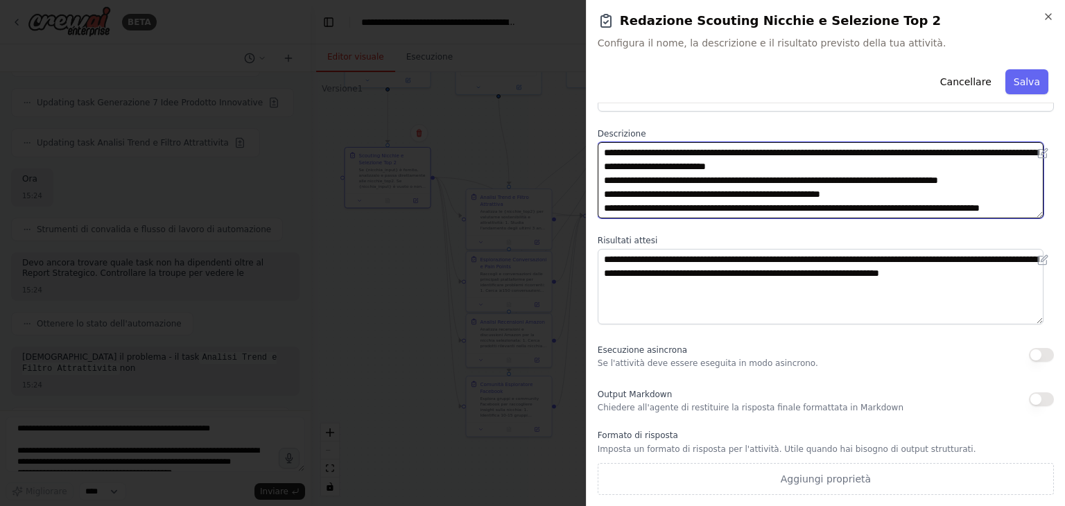
click at [645, 152] on textarea "**********" at bounding box center [821, 180] width 446 height 76
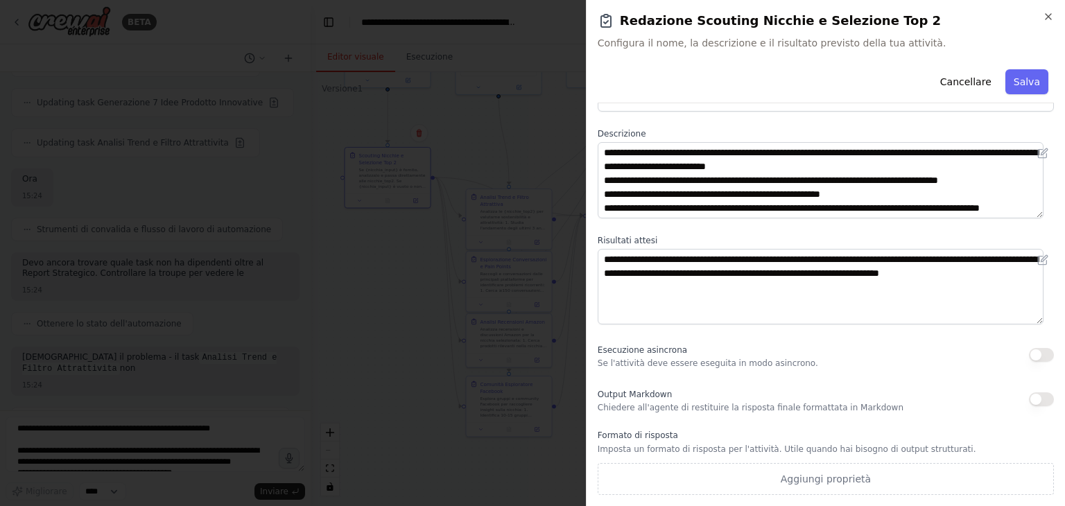
click at [279, 378] on div at bounding box center [532, 253] width 1065 height 506
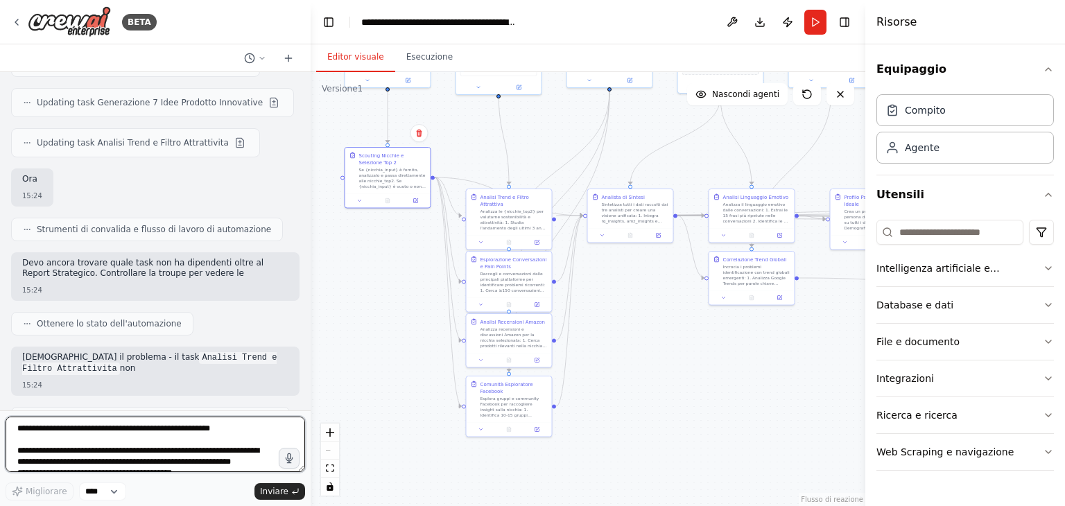
click at [55, 434] on textarea at bounding box center [156, 444] width 300 height 55
paste textarea
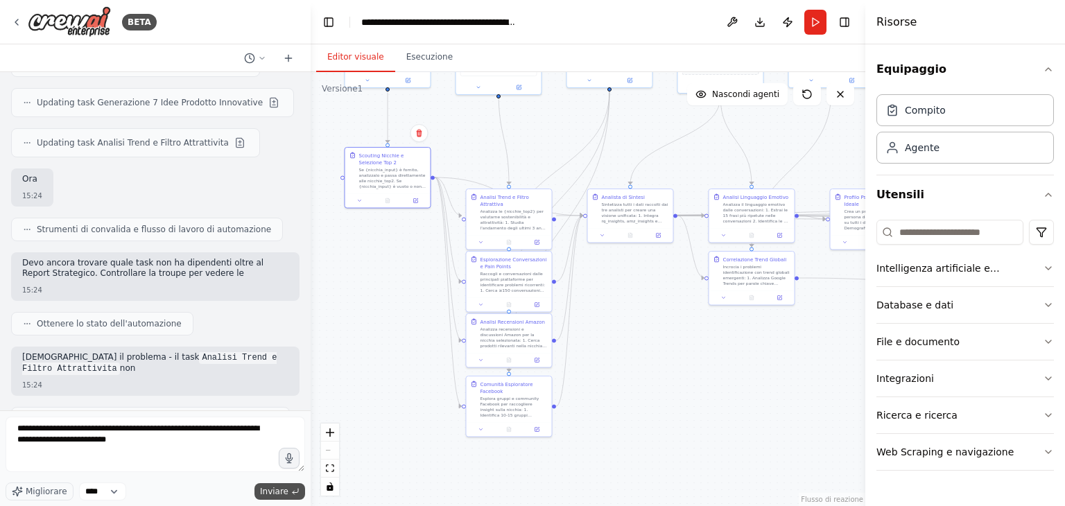
click at [284, 487] on font "Inviare" at bounding box center [274, 492] width 28 height 10
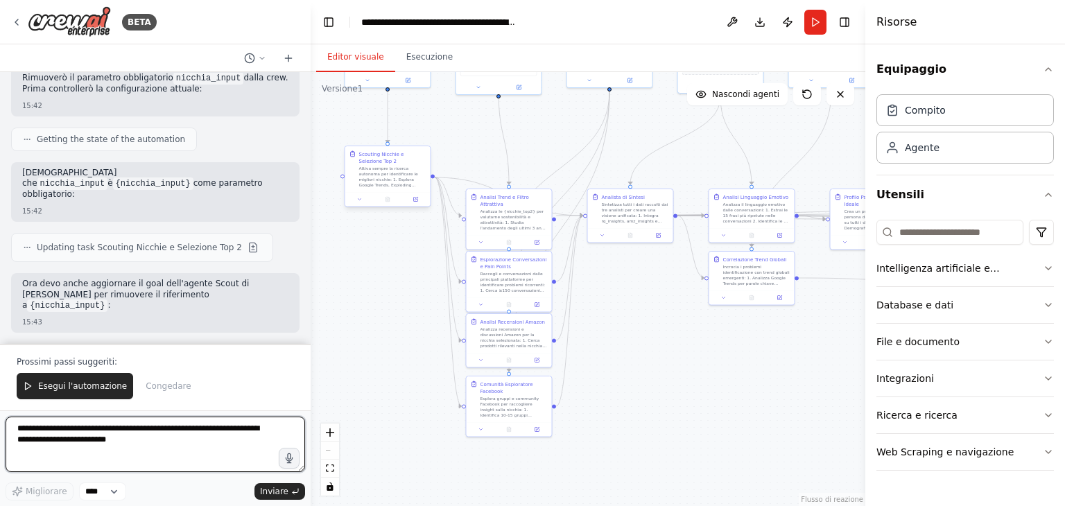
scroll to position [6533, 0]
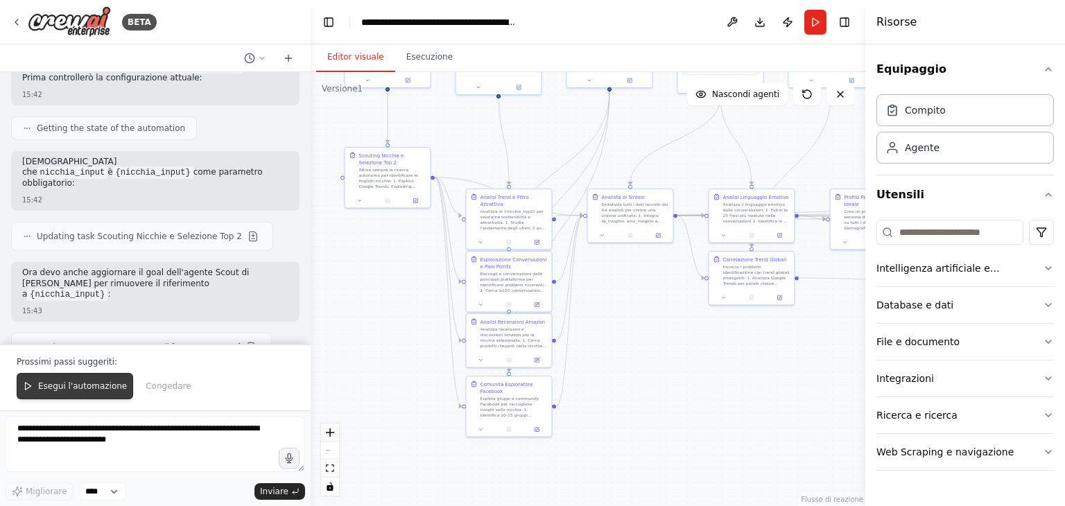
click at [80, 395] on button "Esegui l'automazione" at bounding box center [75, 386] width 117 height 26
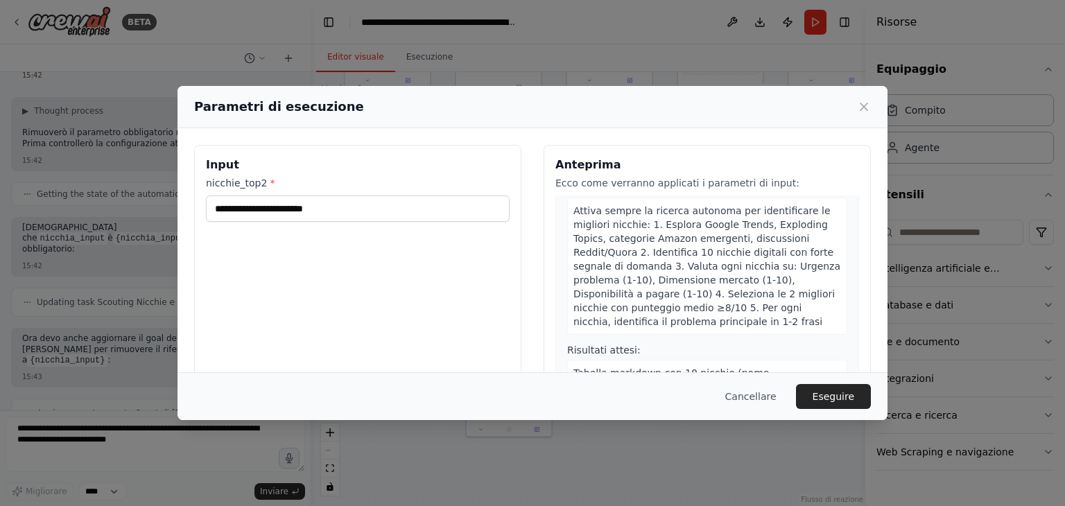
scroll to position [0, 0]
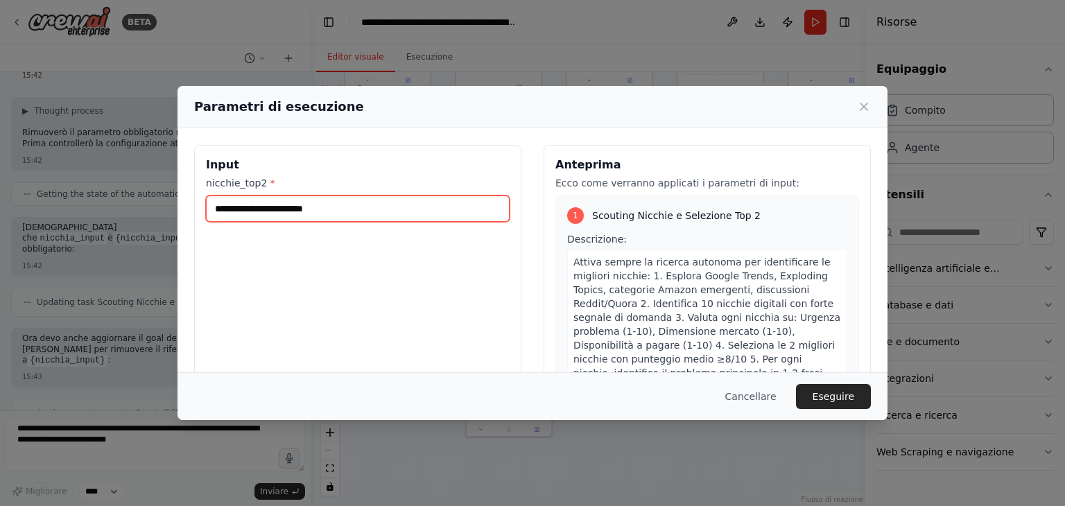
drag, startPoint x: 214, startPoint y: 213, endPoint x: 311, endPoint y: 205, distance: 96.8
click at [311, 205] on input "nicchie_top2 *" at bounding box center [358, 209] width 304 height 26
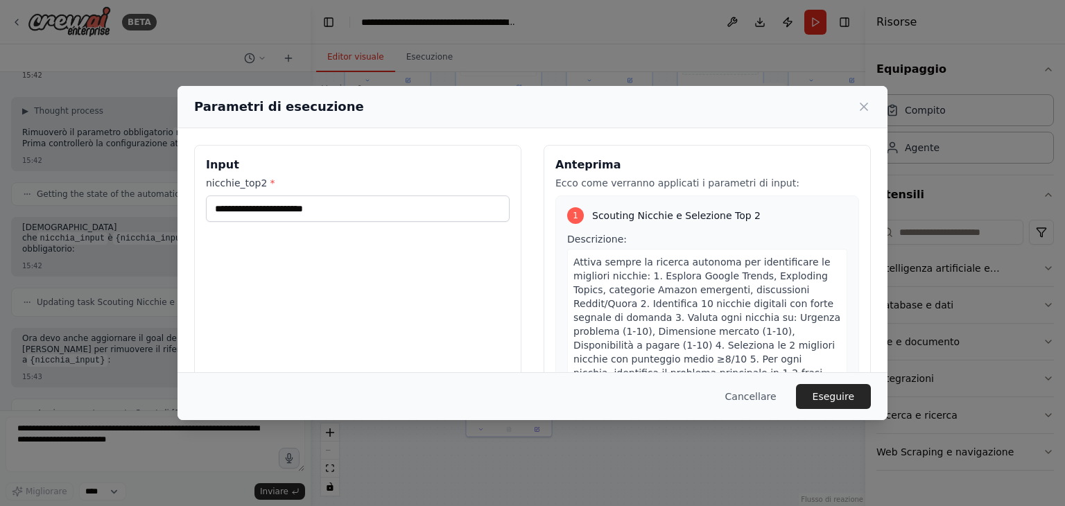
drag, startPoint x: 745, startPoint y: 393, endPoint x: 723, endPoint y: 397, distance: 22.0
click at [746, 393] on font "Cancellare" at bounding box center [750, 396] width 51 height 11
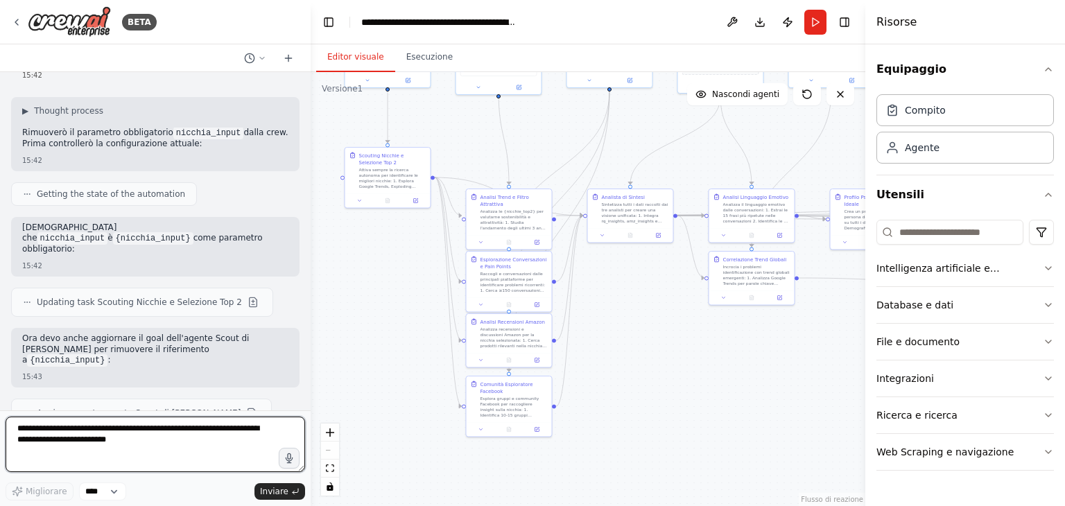
click at [24, 431] on textarea "**********" at bounding box center [156, 444] width 300 height 55
paste textarea "**********"
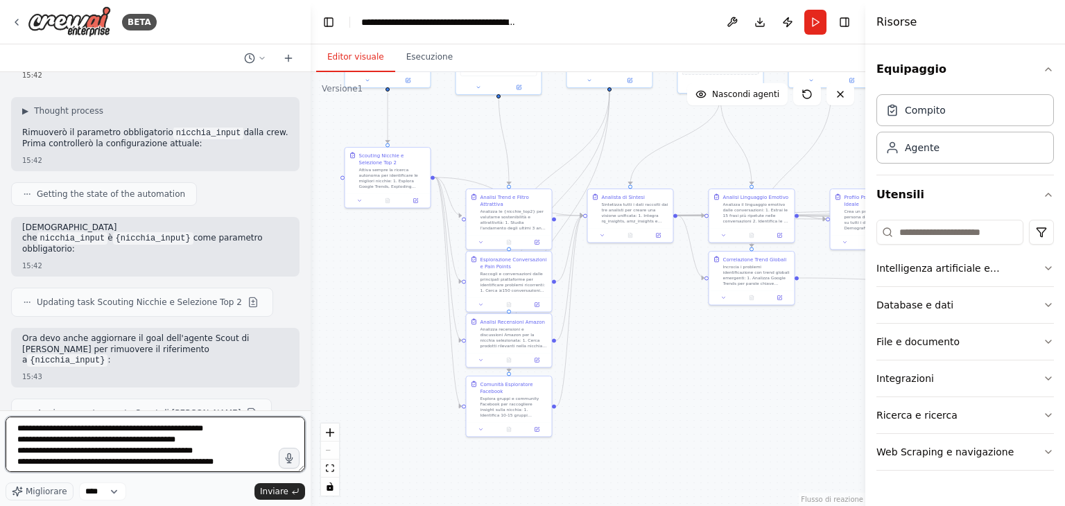
scroll to position [6, 0]
type textarea "**********"
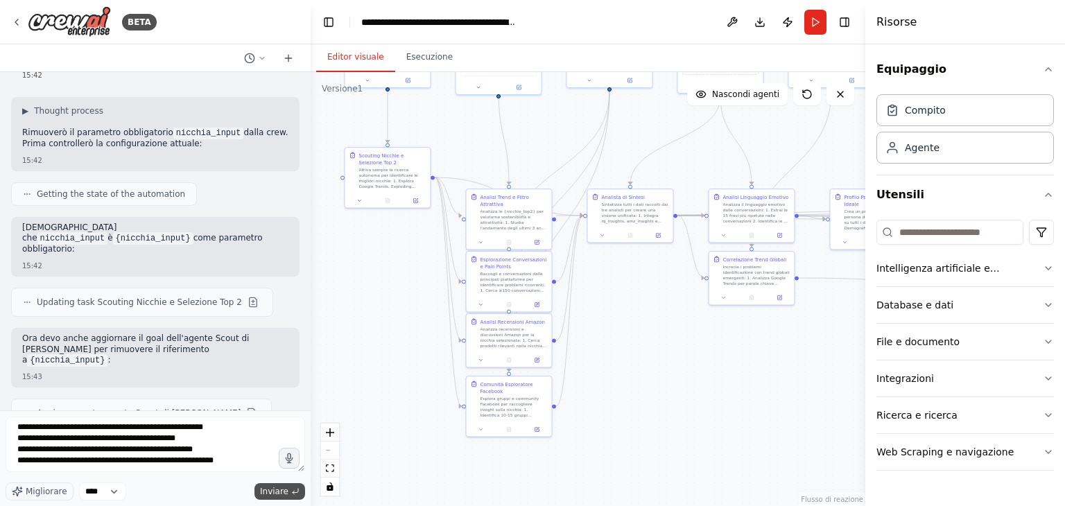
click at [273, 495] on font "Inviare" at bounding box center [274, 492] width 28 height 10
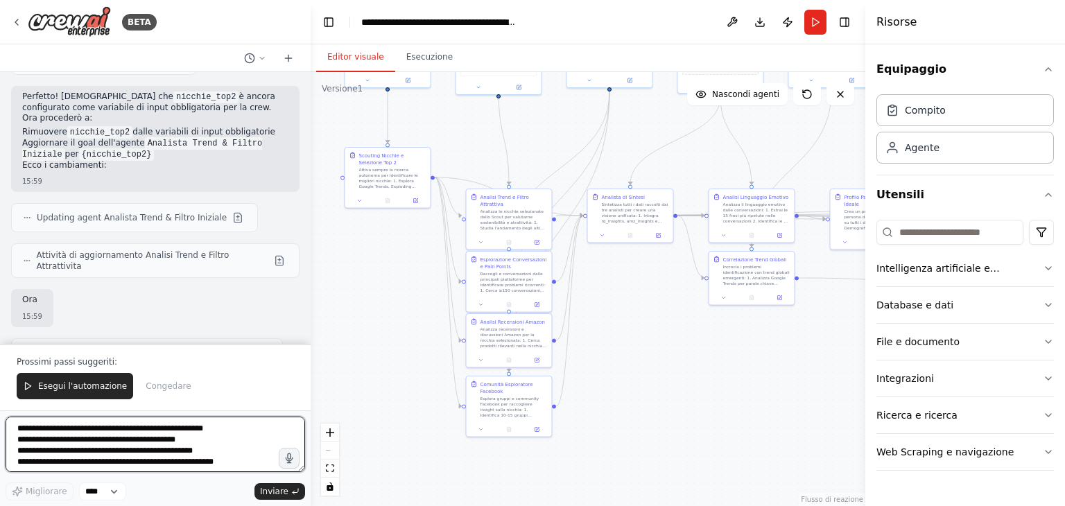
scroll to position [7275, 0]
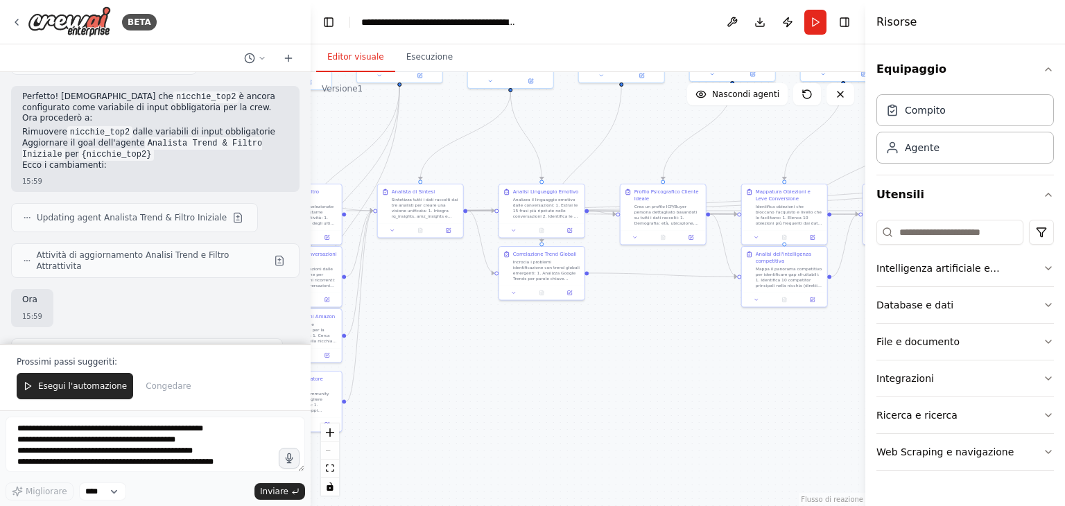
drag, startPoint x: 743, startPoint y: 356, endPoint x: 500, endPoint y: 344, distance: 243.7
click at [500, 344] on div ".deletable-edge-delete-btn { width: 20px; height: 20px; border: 0px solid #ffff…" at bounding box center [588, 289] width 555 height 434
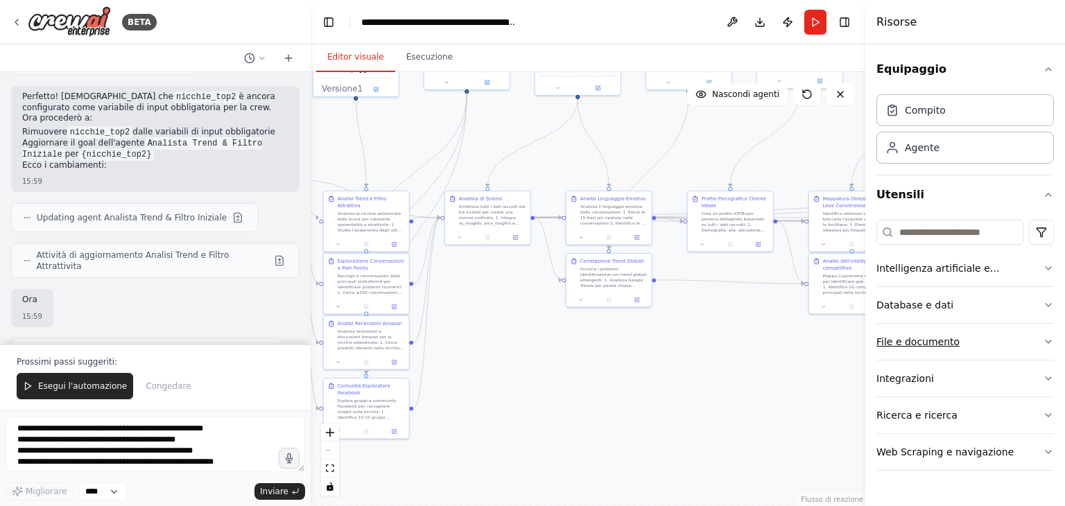
drag, startPoint x: 720, startPoint y: 374, endPoint x: 895, endPoint y: 358, distance: 176.2
click at [895, 358] on div "BETA Titolo progetto: Ricerca Prodotto Digitale Vincente – Strategia 3.0 Istruz…" at bounding box center [532, 253] width 1065 height 506
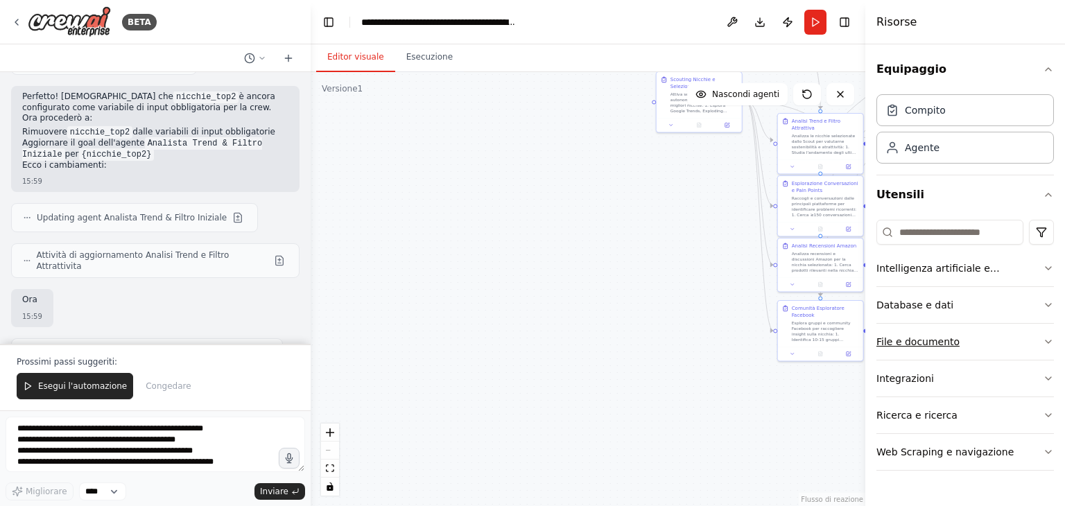
drag, startPoint x: 472, startPoint y: 431, endPoint x: 924, endPoint y: 355, distance: 458.5
click at [924, 355] on div "BETA Titolo progetto: Ricerca Prodotto Digitale Vincente – Strategia 3.0 Istruz…" at bounding box center [532, 253] width 1065 height 506
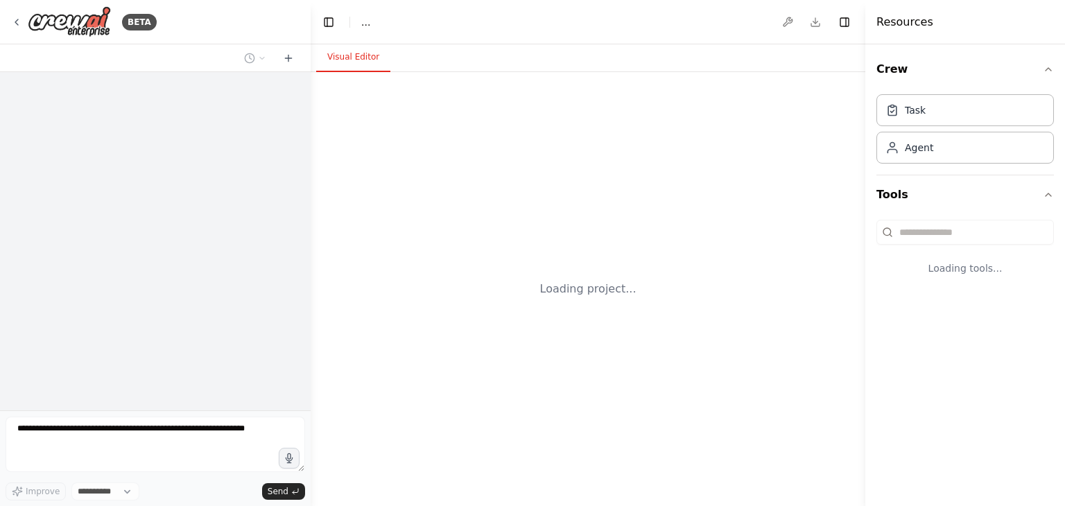
select select "****"
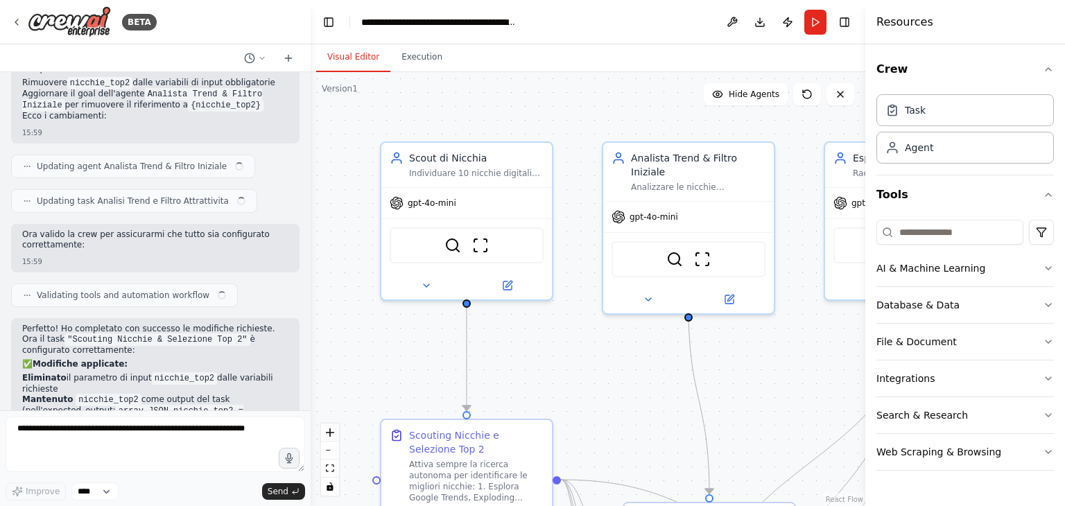
scroll to position [7497, 0]
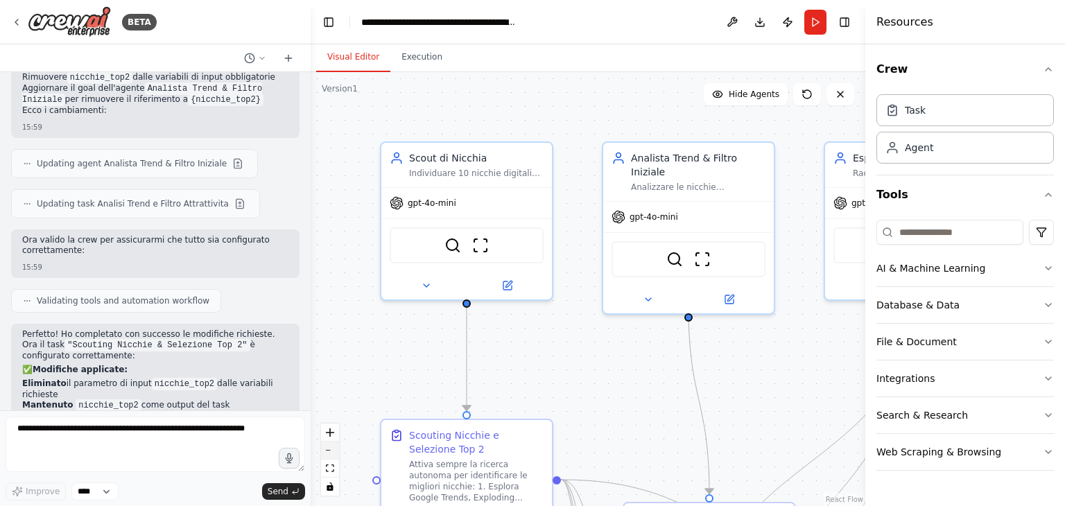
click at [330, 453] on button "zoom out" at bounding box center [330, 451] width 18 height 18
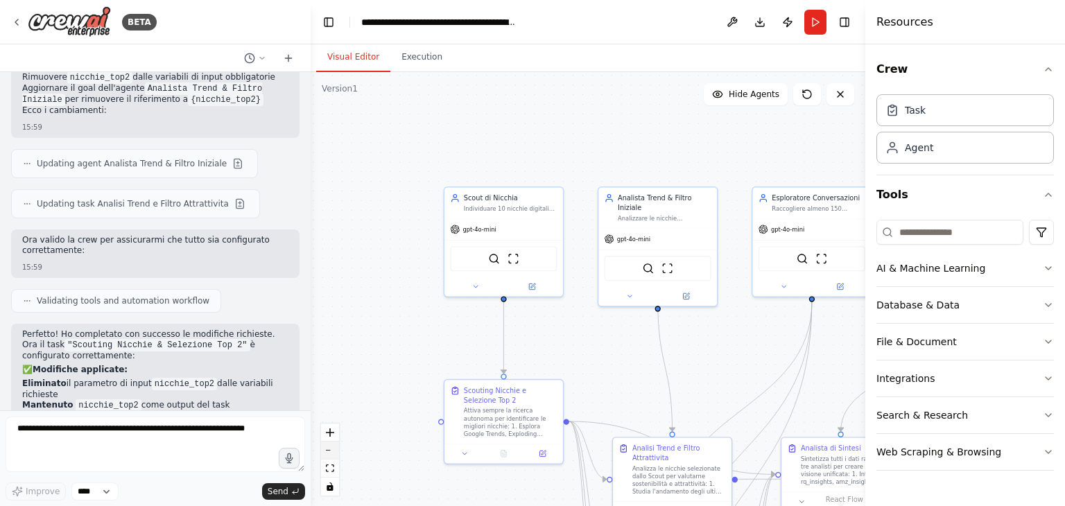
click at [330, 453] on button "zoom out" at bounding box center [330, 451] width 18 height 18
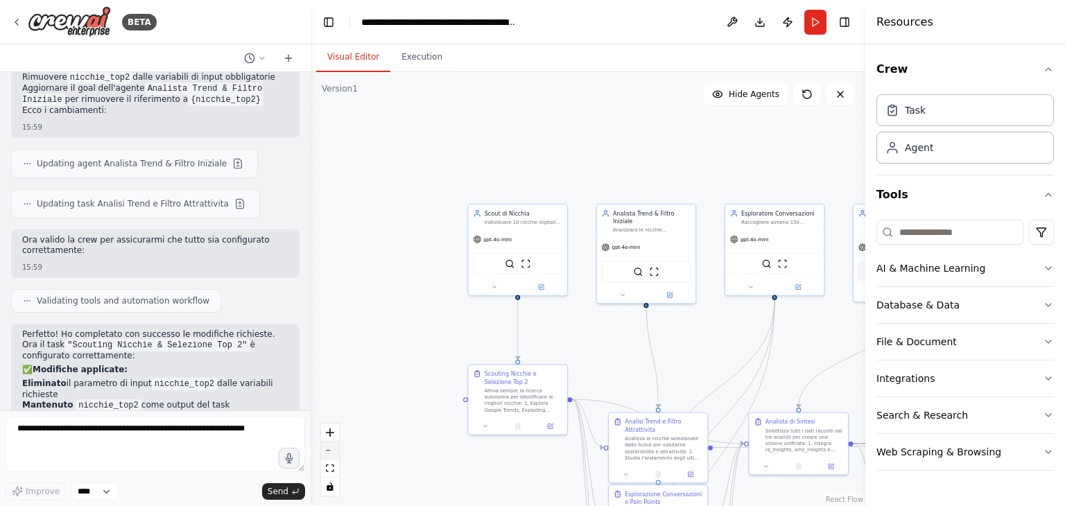
click at [330, 453] on button "zoom out" at bounding box center [330, 451] width 18 height 18
click at [330, 453] on div "React Flow controls" at bounding box center [330, 460] width 18 height 72
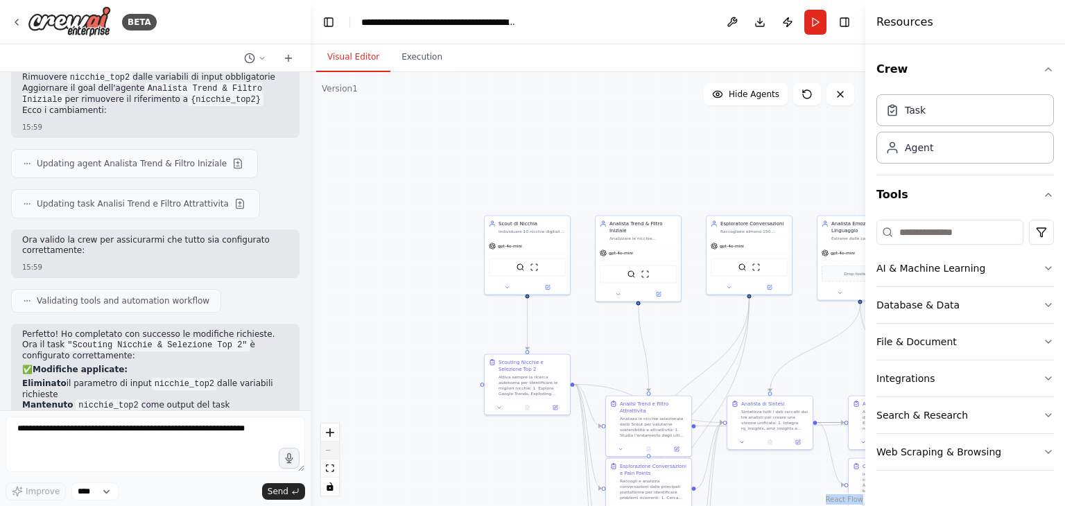
click at [330, 453] on div "React Flow controls" at bounding box center [330, 460] width 18 height 72
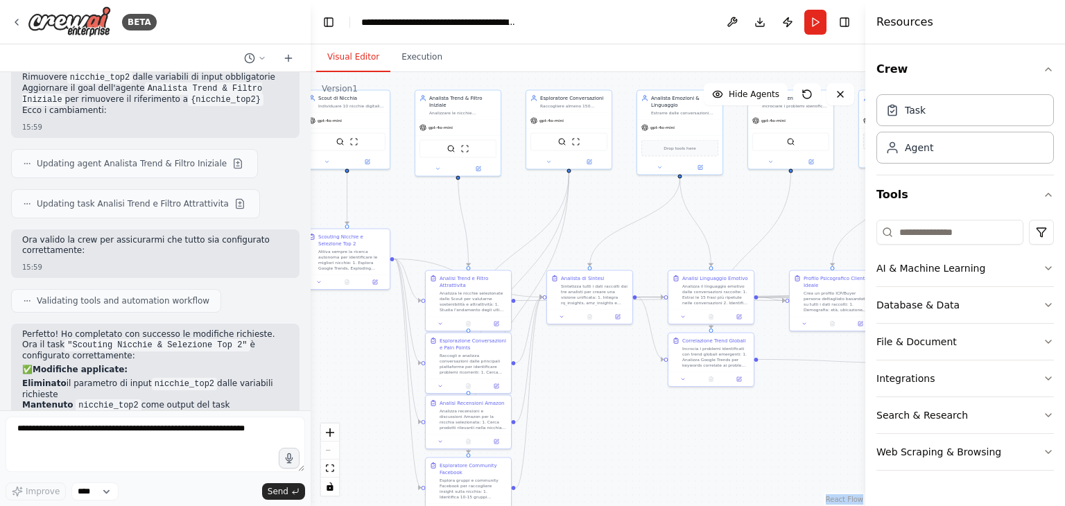
drag, startPoint x: 427, startPoint y: 429, endPoint x: 246, endPoint y: 303, distance: 219.7
click at [246, 303] on div "BETA Titolo progetto: Ricerca Prodotto Digitale Vincente – Strategia 3.0 Istruz…" at bounding box center [532, 253] width 1065 height 506
click at [814, 30] on button "Run" at bounding box center [816, 22] width 22 height 25
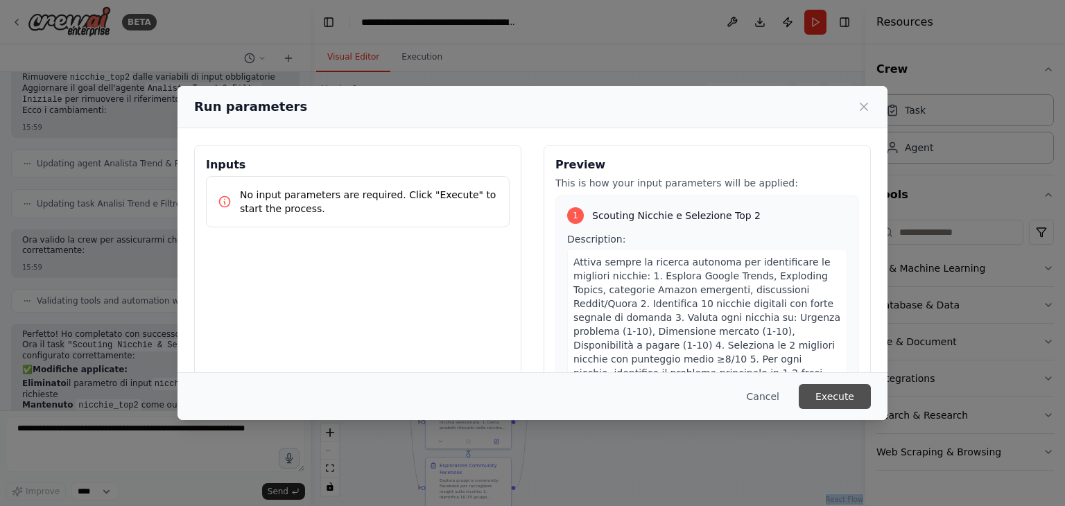
click at [820, 395] on button "Execute" at bounding box center [835, 396] width 72 height 25
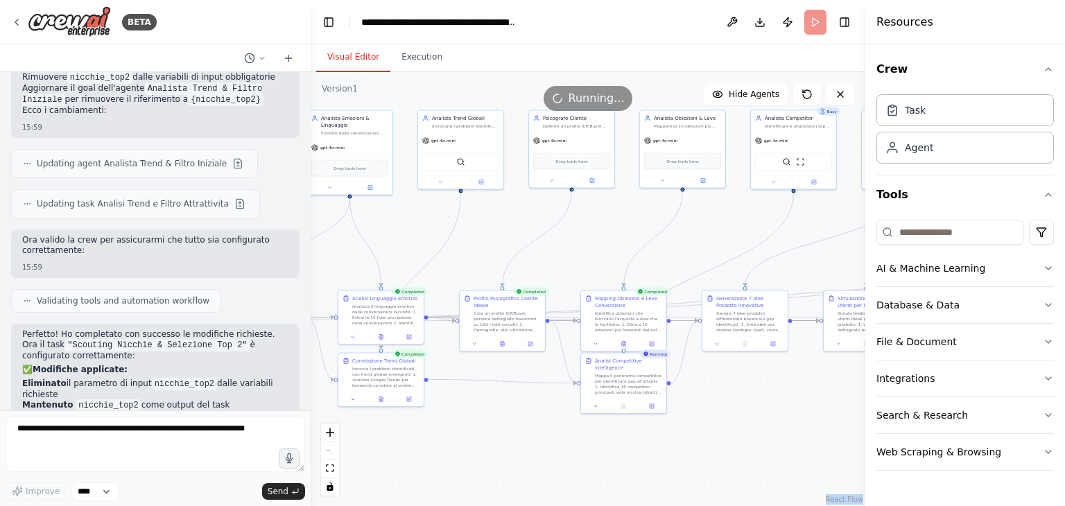
drag, startPoint x: 735, startPoint y: 438, endPoint x: 405, endPoint y: 458, distance: 330.7
click at [405, 458] on div ".deletable-edge-delete-btn { width: 20px; height: 20px; border: 0px solid #ffff…" at bounding box center [588, 289] width 555 height 434
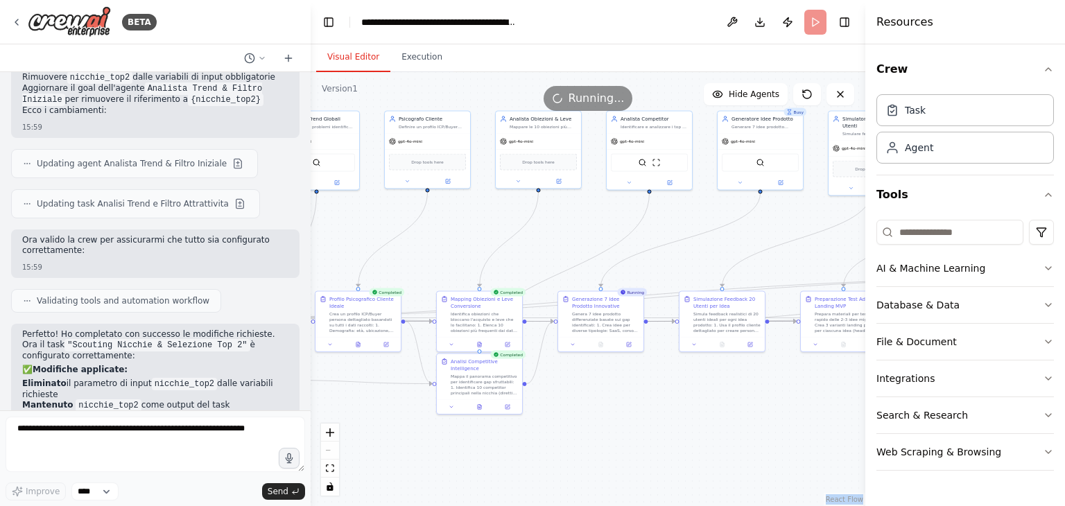
drag, startPoint x: 730, startPoint y: 436, endPoint x: 585, endPoint y: 437, distance: 144.3
click at [585, 437] on div ".deletable-edge-delete-btn { width: 20px; height: 20px; border: 0px solid #ffff…" at bounding box center [588, 289] width 555 height 434
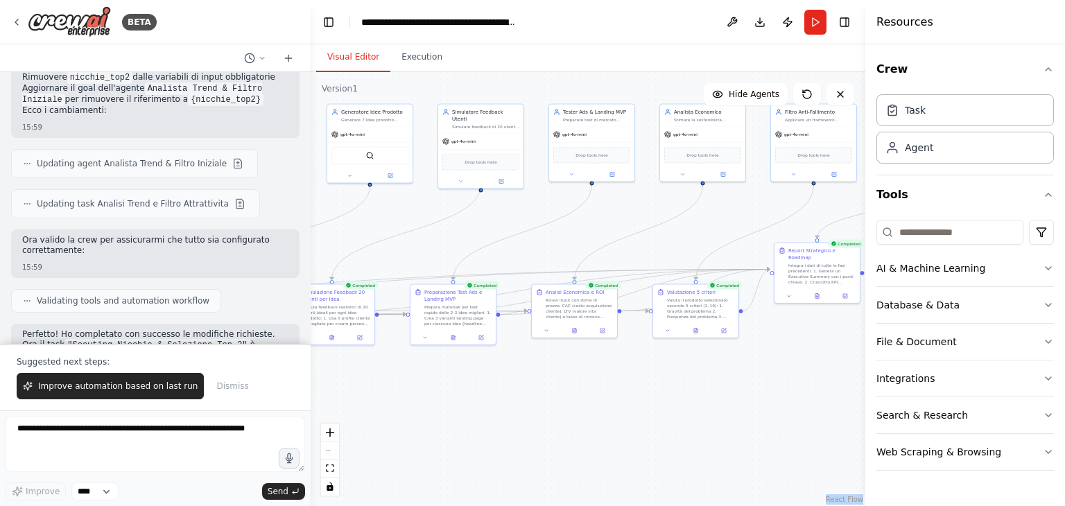
drag, startPoint x: 805, startPoint y: 426, endPoint x: 415, endPoint y: 419, distance: 389.8
click at [415, 419] on div ".deletable-edge-delete-btn { width: 20px; height: 20px; border: 0px solid #ffff…" at bounding box center [588, 289] width 555 height 434
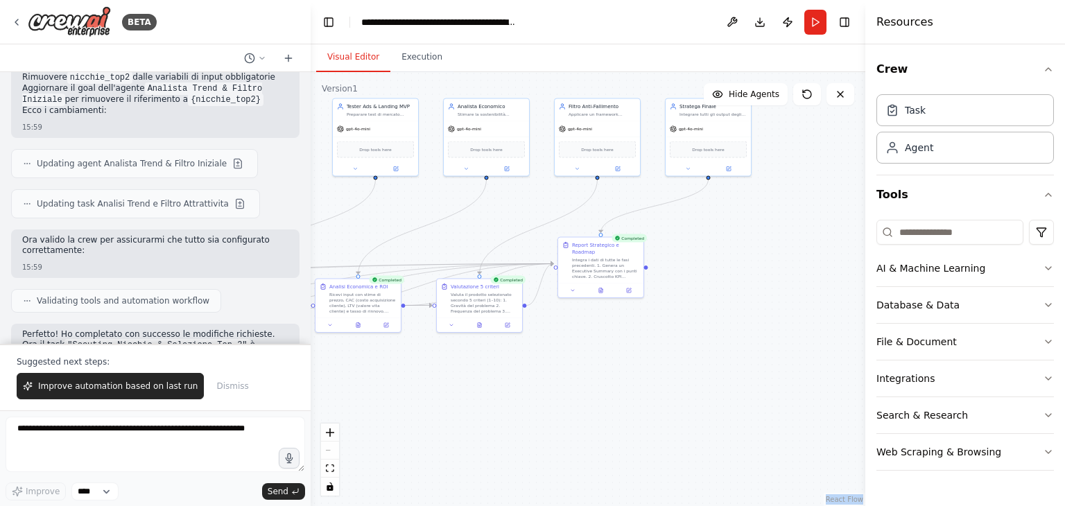
drag, startPoint x: 846, startPoint y: 414, endPoint x: 630, endPoint y: 408, distance: 216.5
click at [630, 408] on div ".deletable-edge-delete-btn { width: 20px; height: 20px; border: 0px solid #ffff…" at bounding box center [588, 289] width 555 height 434
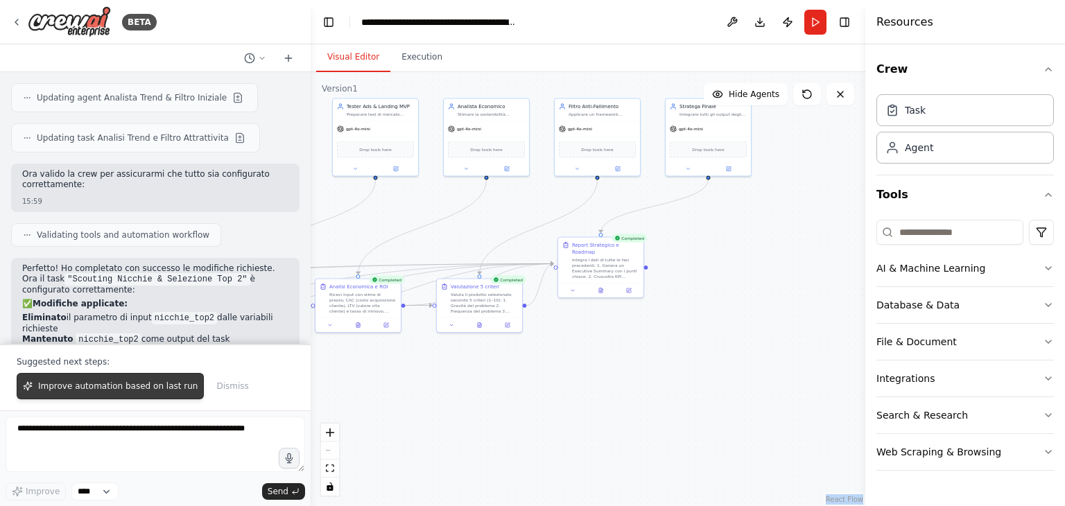
click at [128, 386] on span "Improve automation based on last run" at bounding box center [118, 386] width 160 height 11
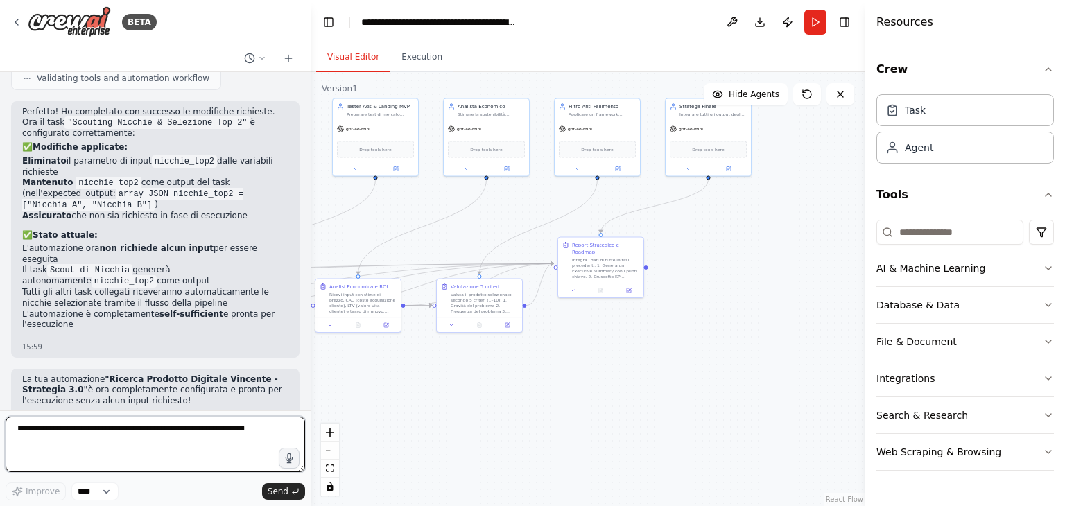
scroll to position [7789, 0]
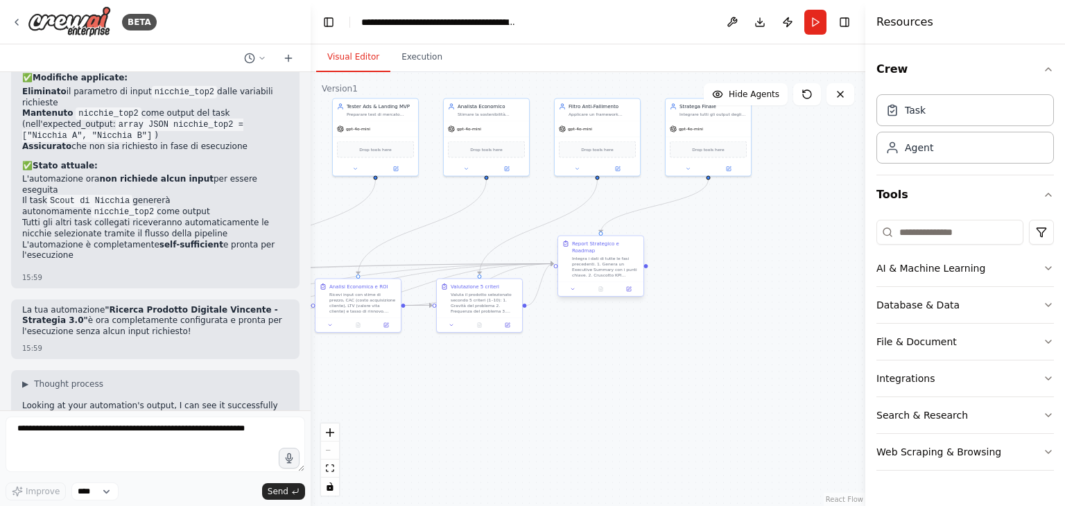
click at [633, 286] on div at bounding box center [600, 289] width 85 height 15
click at [618, 263] on div "Integra i dati di tutte le fasi precedenti. 1. Genera un Executive Summary con …" at bounding box center [605, 267] width 67 height 22
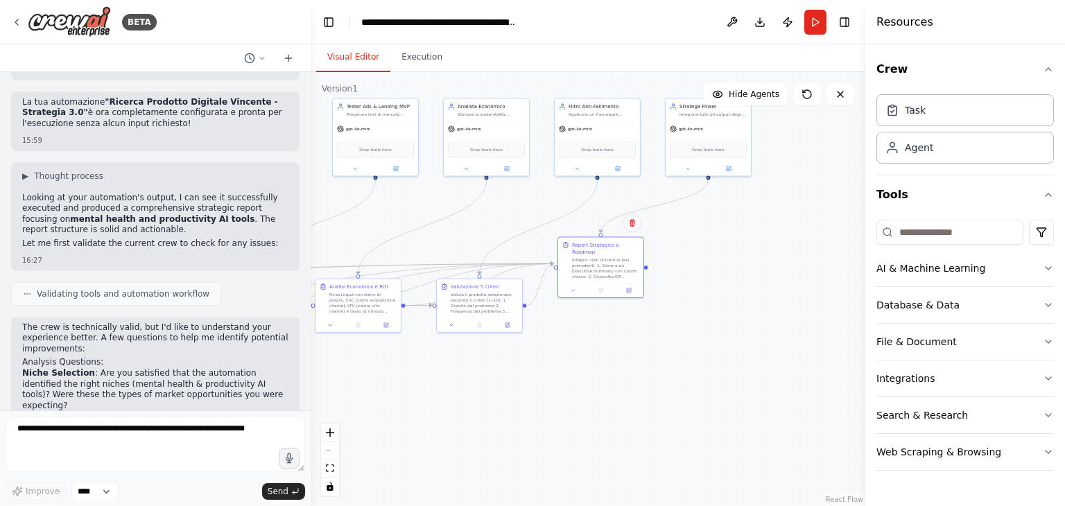
scroll to position [8067, 0]
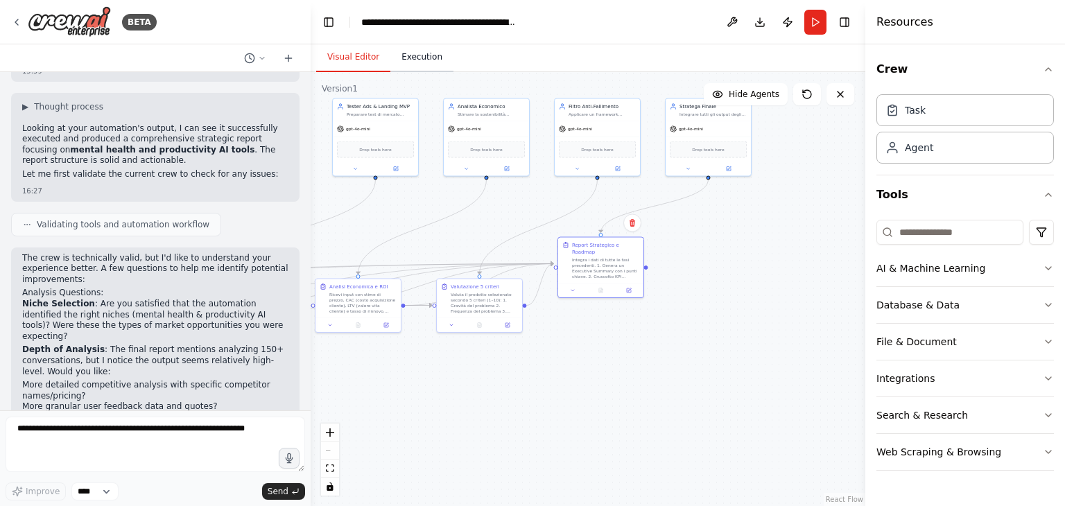
click at [420, 64] on button "Execution" at bounding box center [421, 57] width 63 height 29
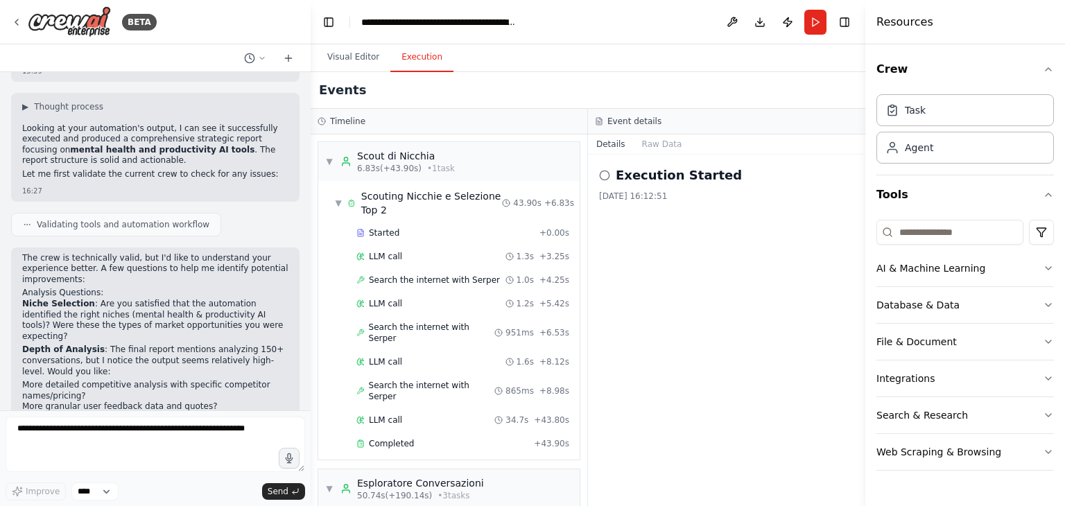
click at [623, 171] on h2 "Execution Started" at bounding box center [679, 175] width 126 height 19
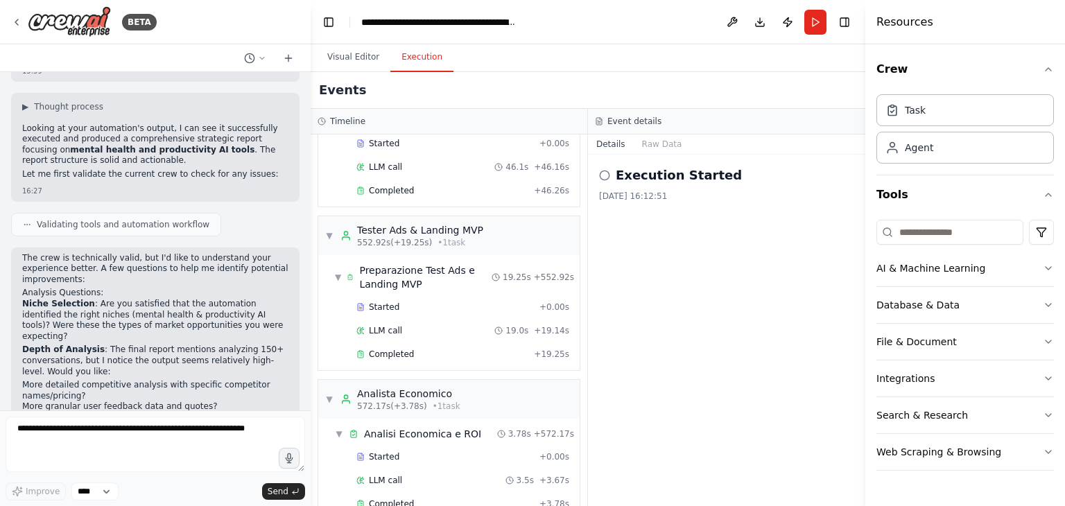
scroll to position [4919, 0]
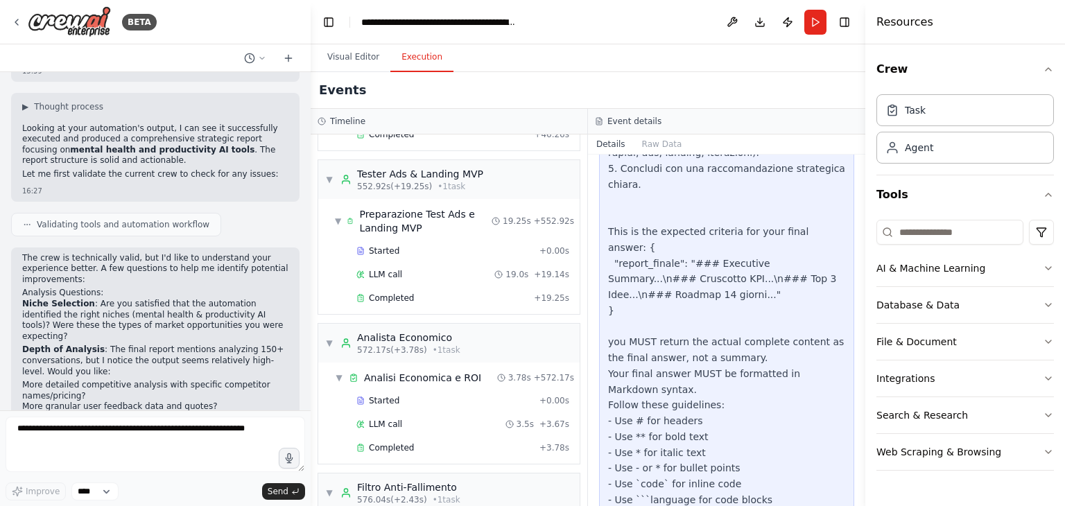
scroll to position [394, 0]
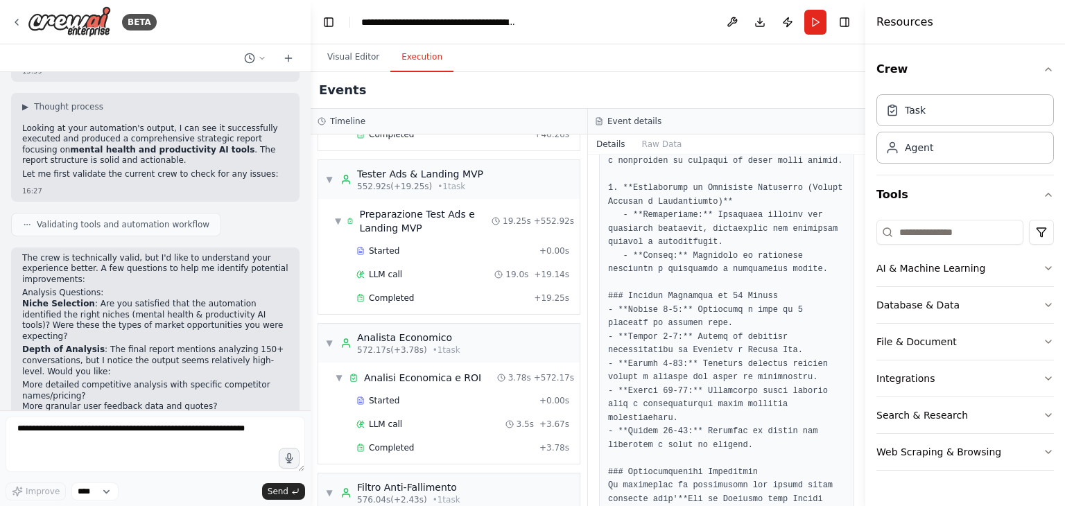
scroll to position [953, 0]
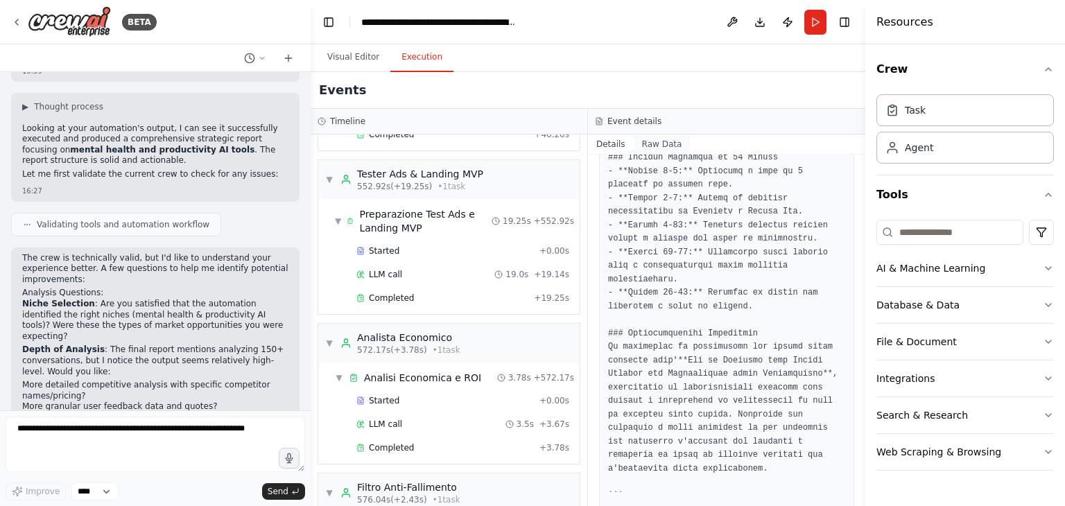
click at [637, 147] on button "Raw Data" at bounding box center [662, 144] width 57 height 19
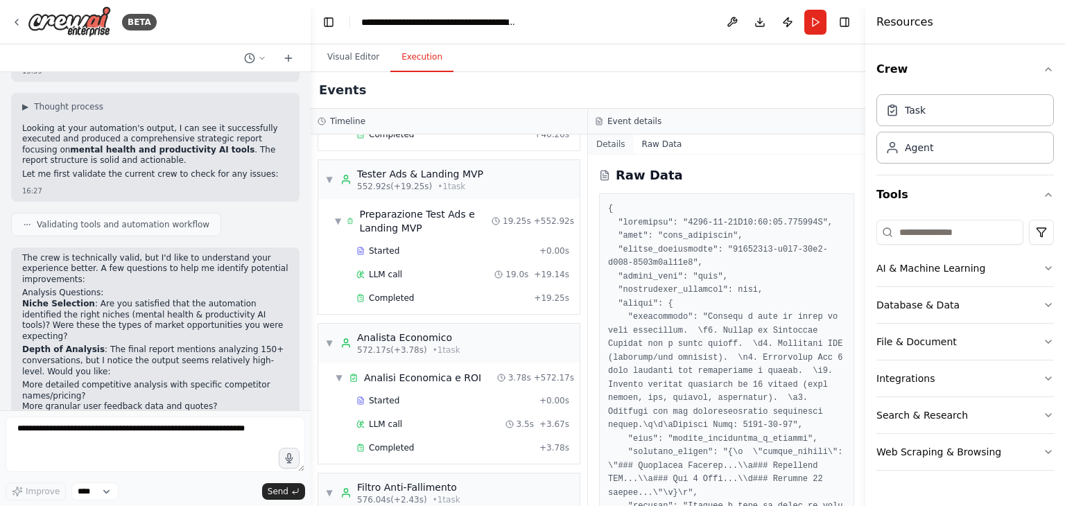
click at [605, 148] on button "Details" at bounding box center [611, 144] width 46 height 19
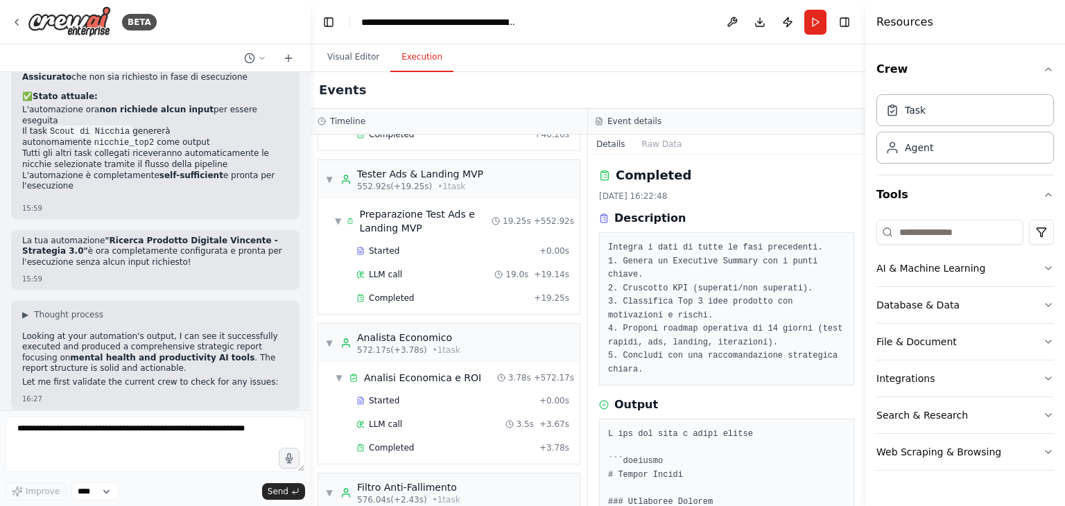
scroll to position [7650, 0]
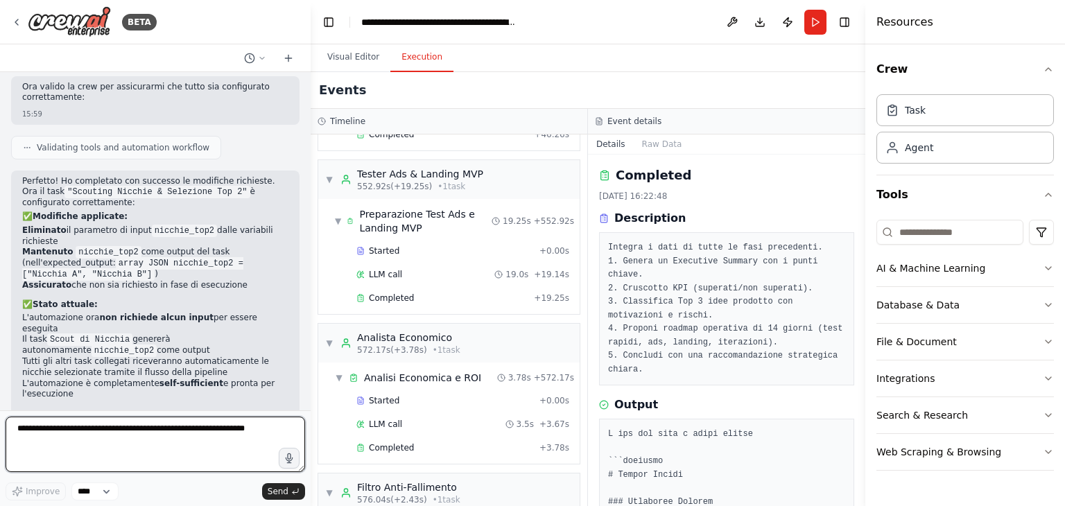
click at [76, 441] on textarea at bounding box center [156, 444] width 300 height 55
paste textarea "**********"
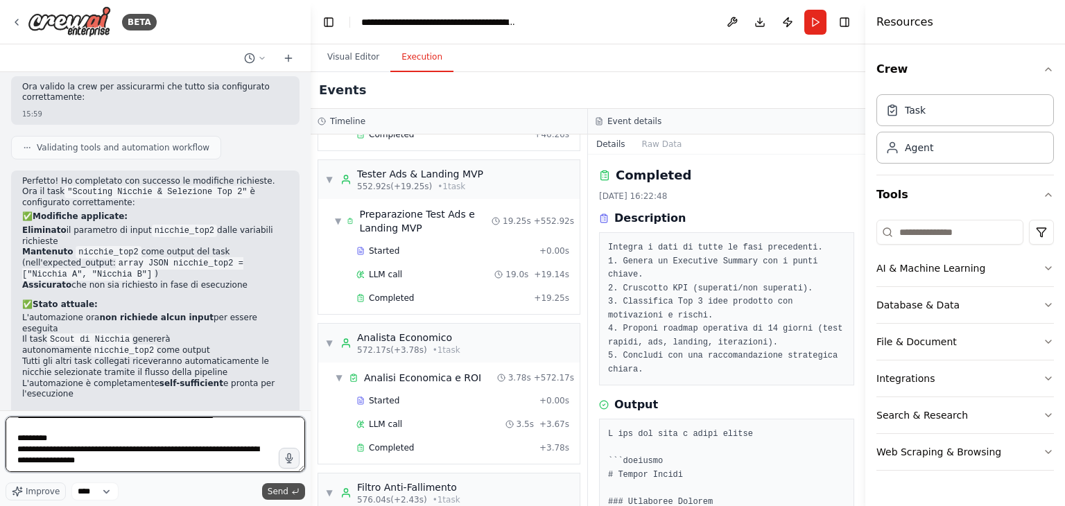
type textarea "**********"
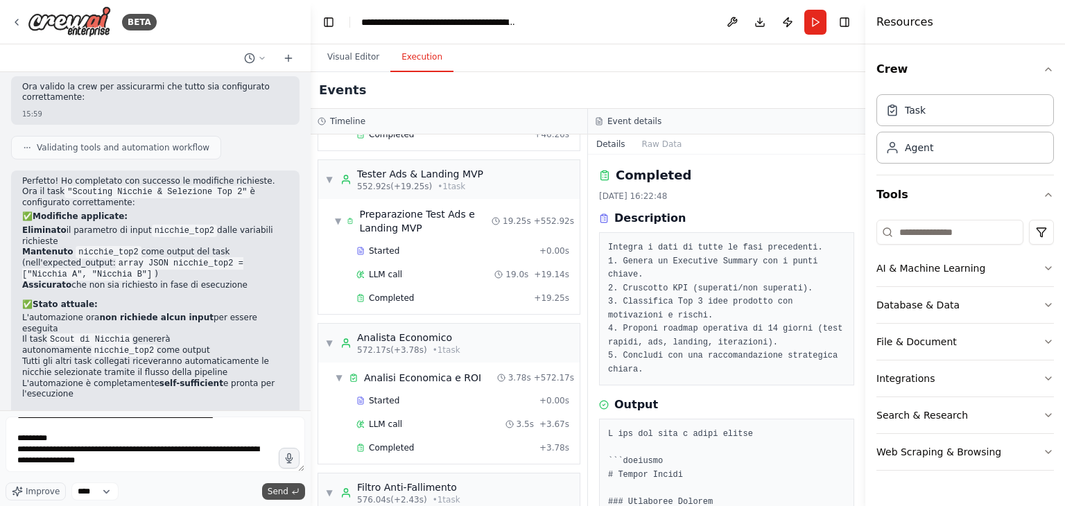
click at [277, 494] on span "Send" at bounding box center [278, 491] width 21 height 11
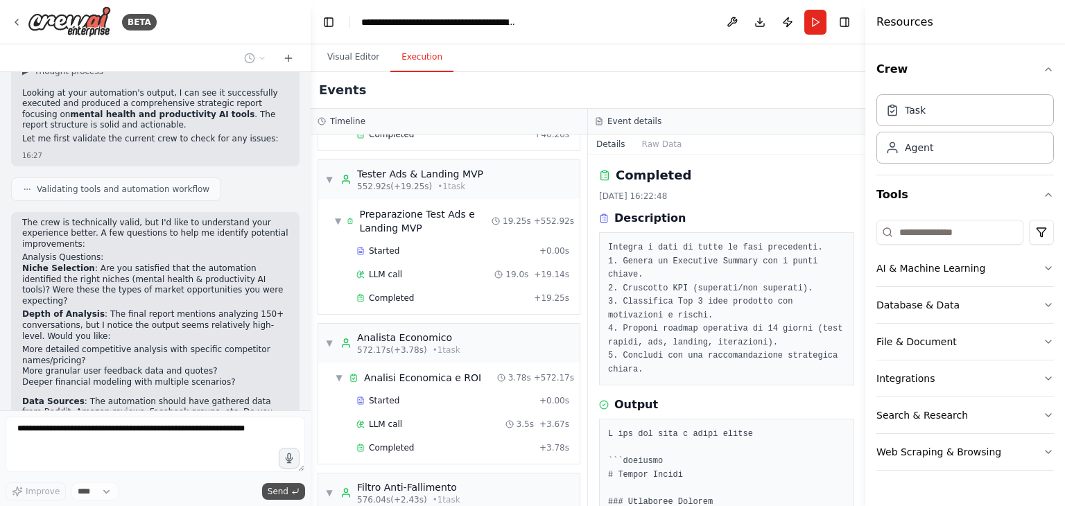
scroll to position [8583, 0]
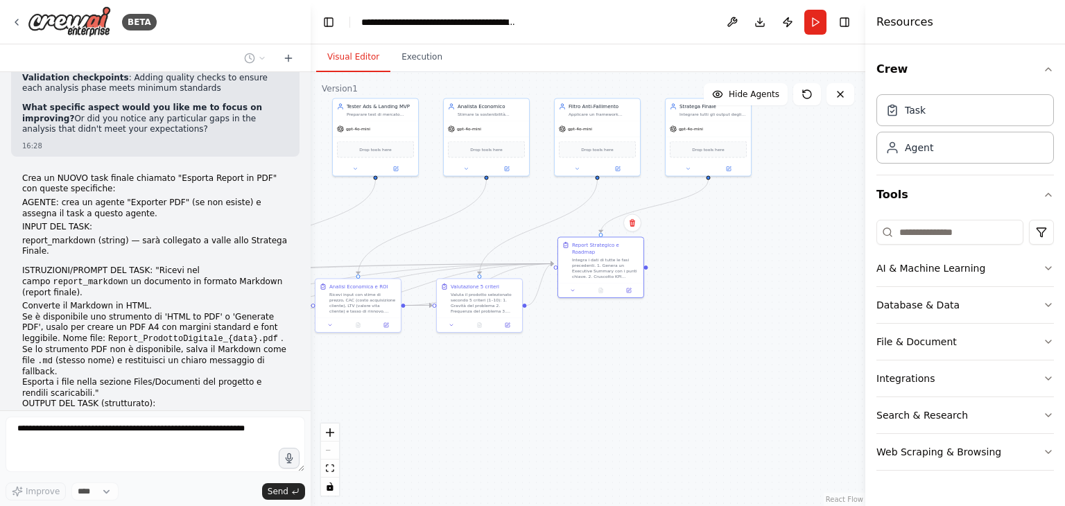
click at [358, 53] on button "Visual Editor" at bounding box center [353, 57] width 74 height 29
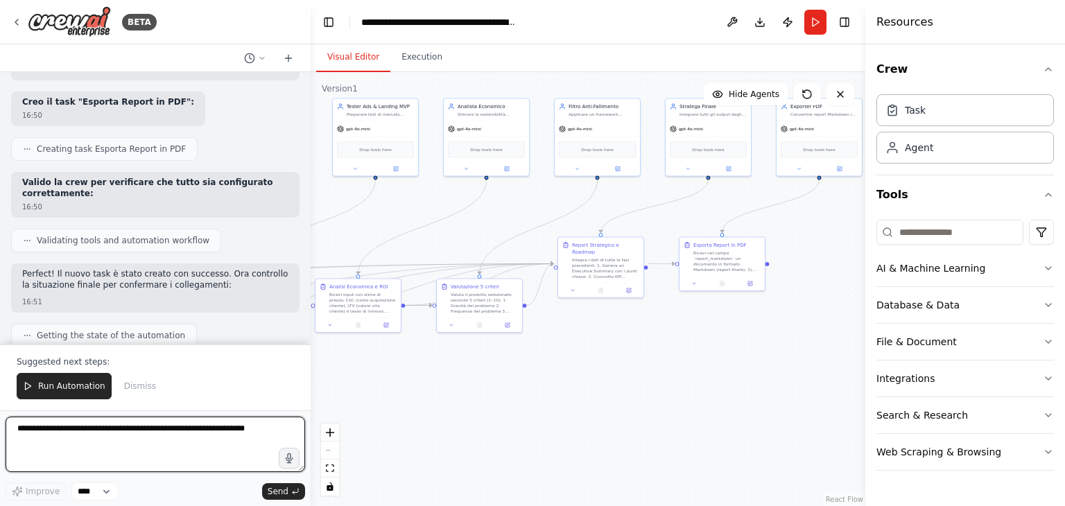
scroll to position [10208, 0]
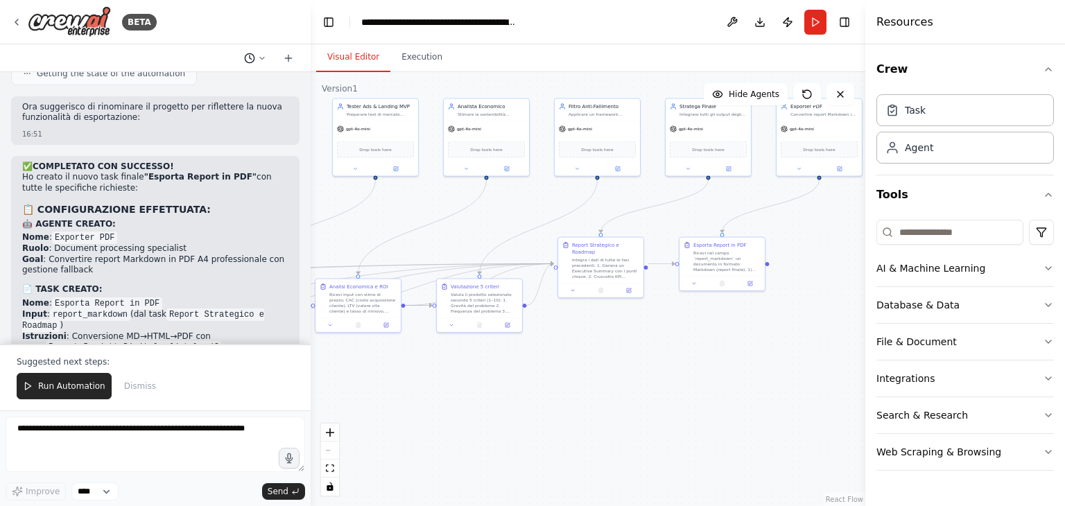
click at [264, 56] on icon at bounding box center [262, 58] width 8 height 8
click at [264, 56] on div at bounding box center [155, 253] width 311 height 506
